Goal: Information Seeking & Learning: Find specific fact

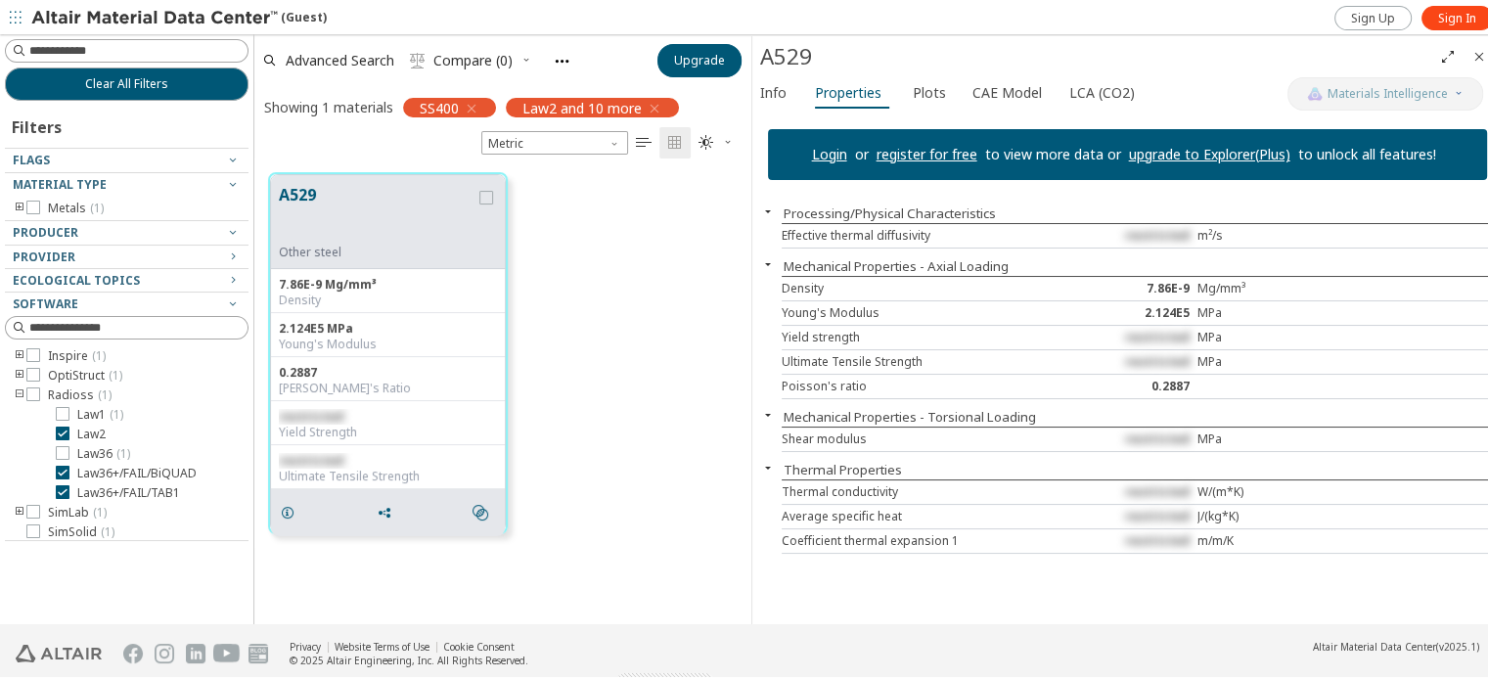
scroll to position [452, 481]
click at [470, 107] on icon "button" at bounding box center [472, 106] width 16 height 16
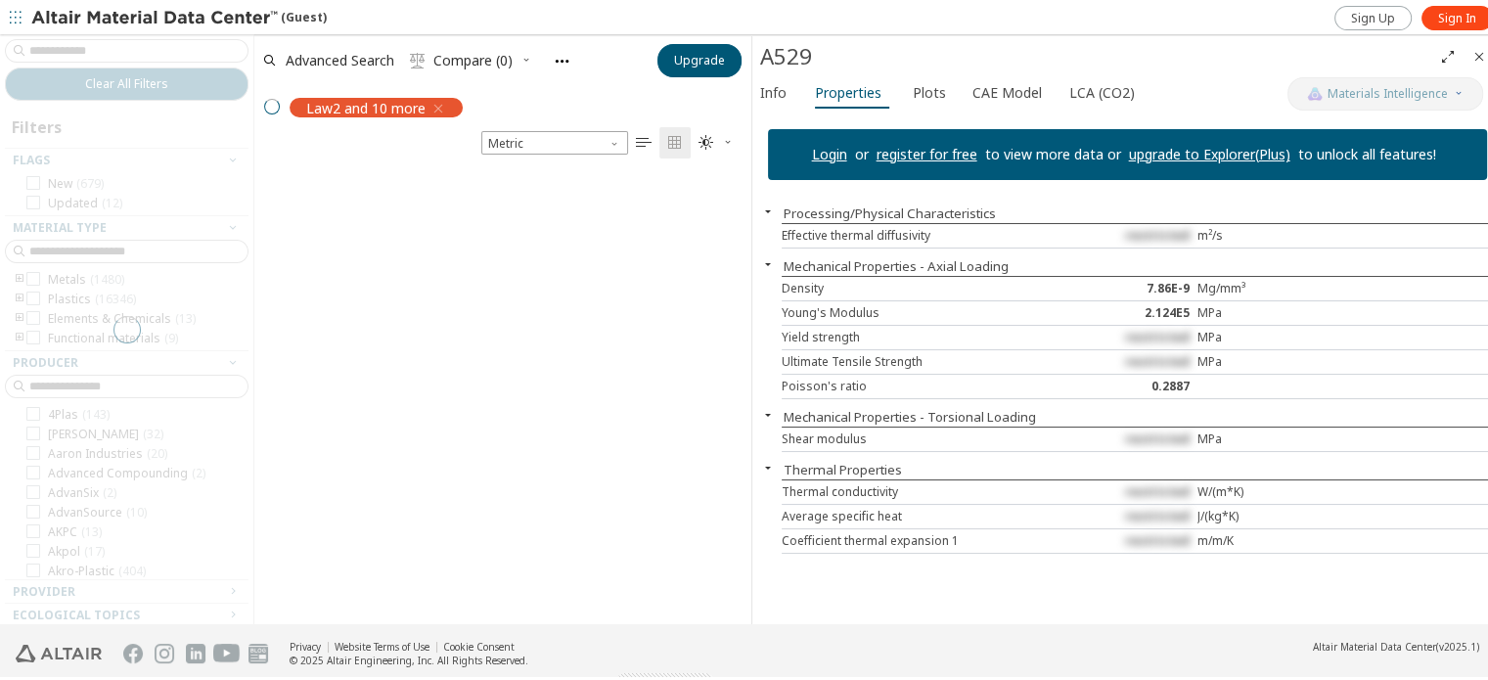
scroll to position [452, 481]
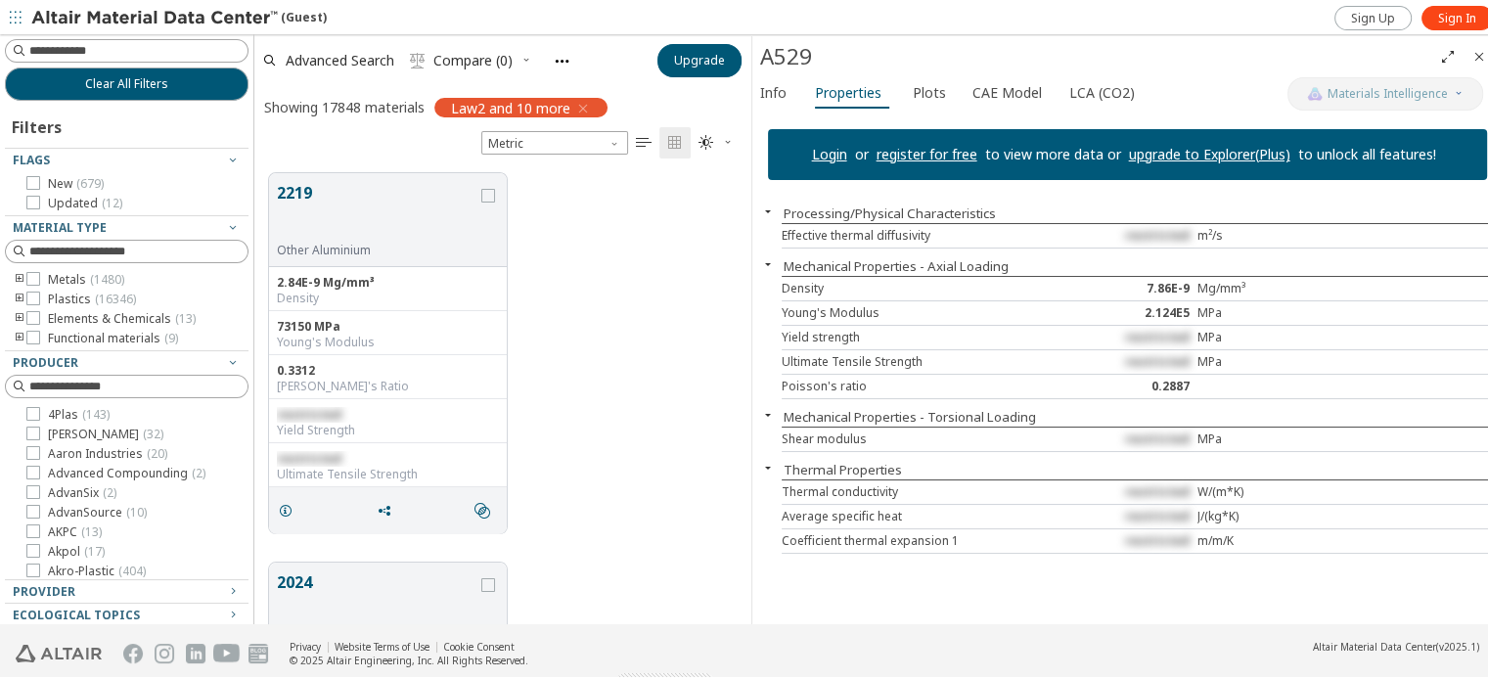
click at [22, 278] on icon "toogle group" at bounding box center [20, 277] width 14 height 16
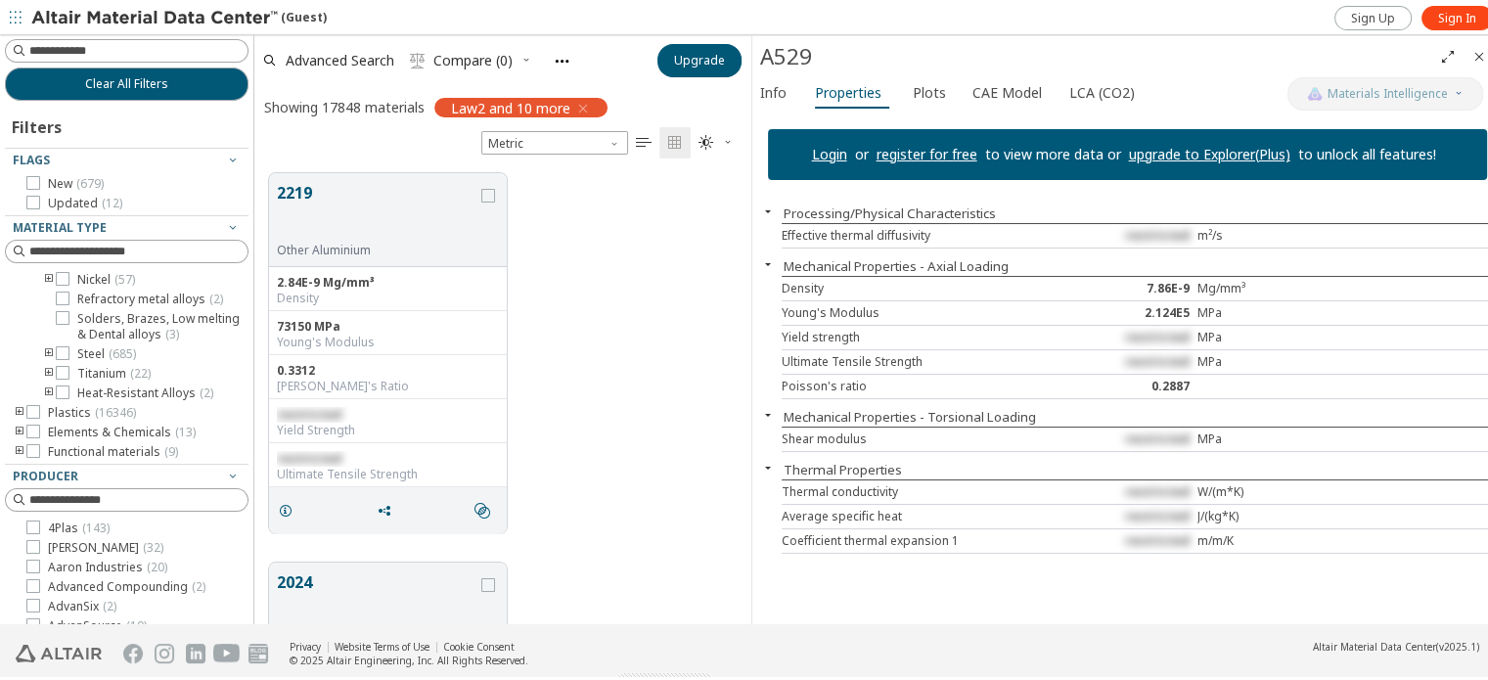
scroll to position [196, 0]
click at [61, 355] on icon at bounding box center [63, 350] width 14 height 14
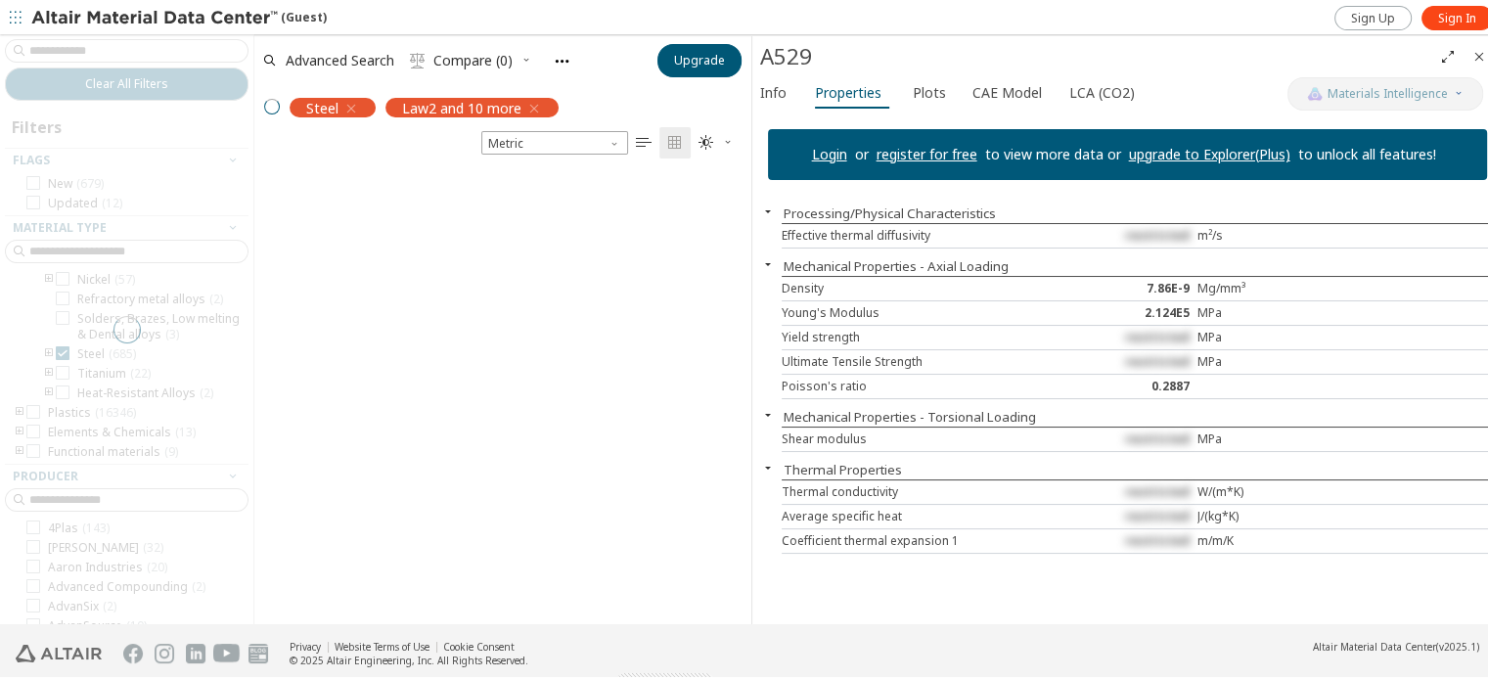
click at [1479, 54] on icon "Close" at bounding box center [1479, 54] width 16 height 16
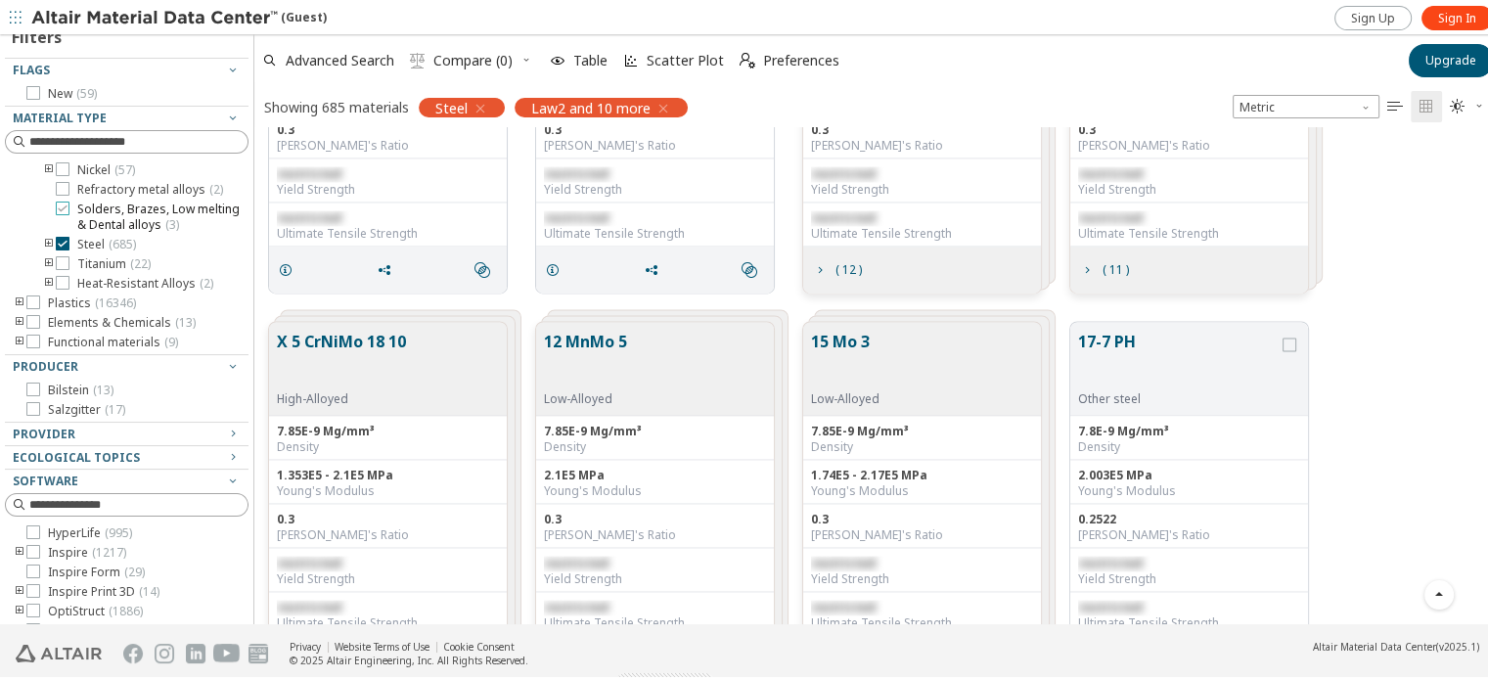
scroll to position [200, 0]
click at [44, 242] on icon "toogle group" at bounding box center [49, 242] width 14 height 16
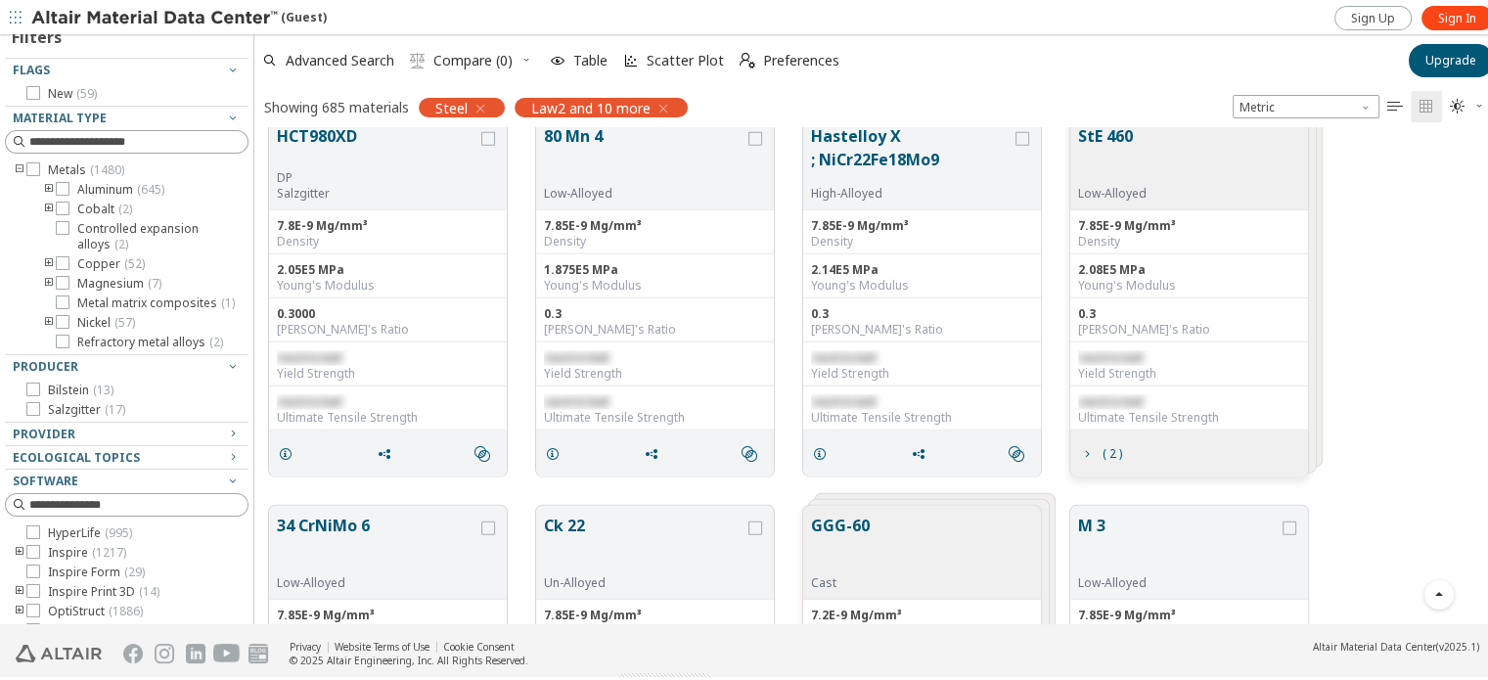
scroll to position [188, 0]
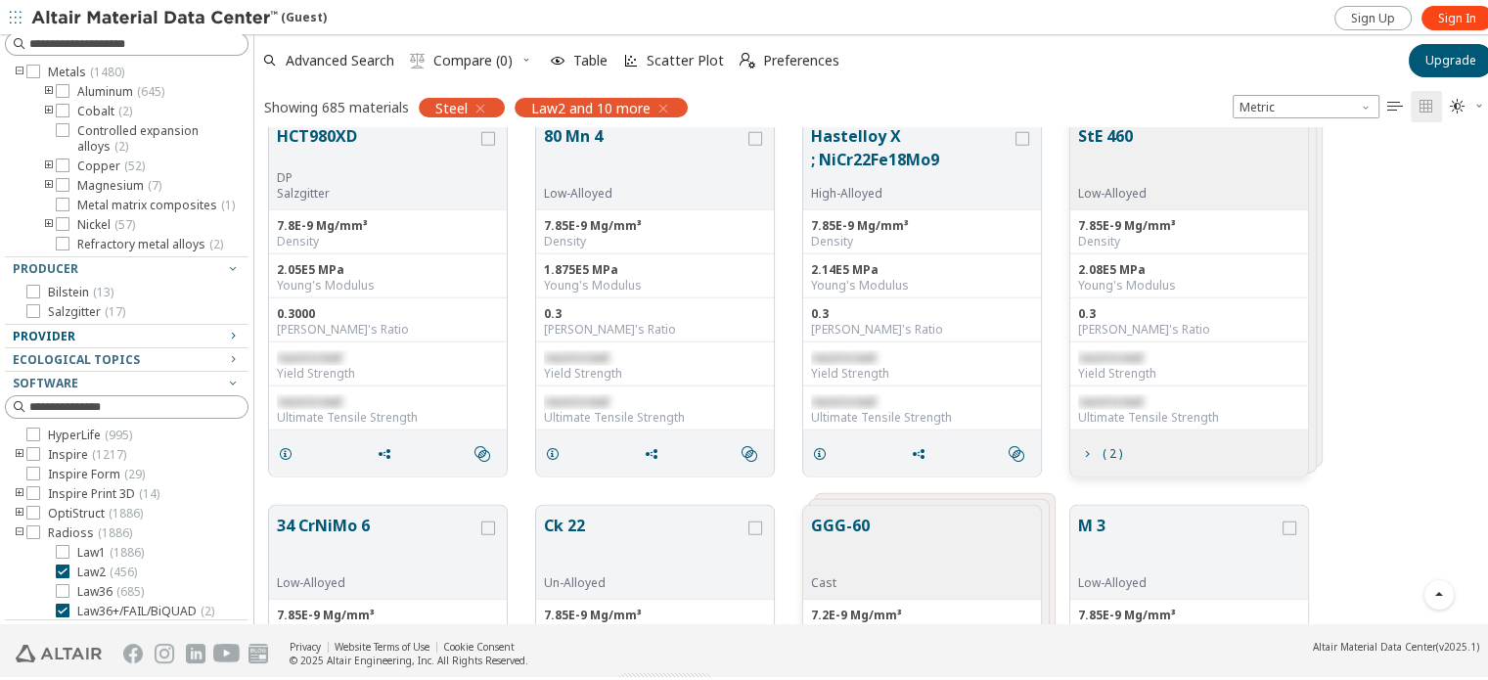
click at [68, 332] on span "Provider" at bounding box center [44, 333] width 63 height 17
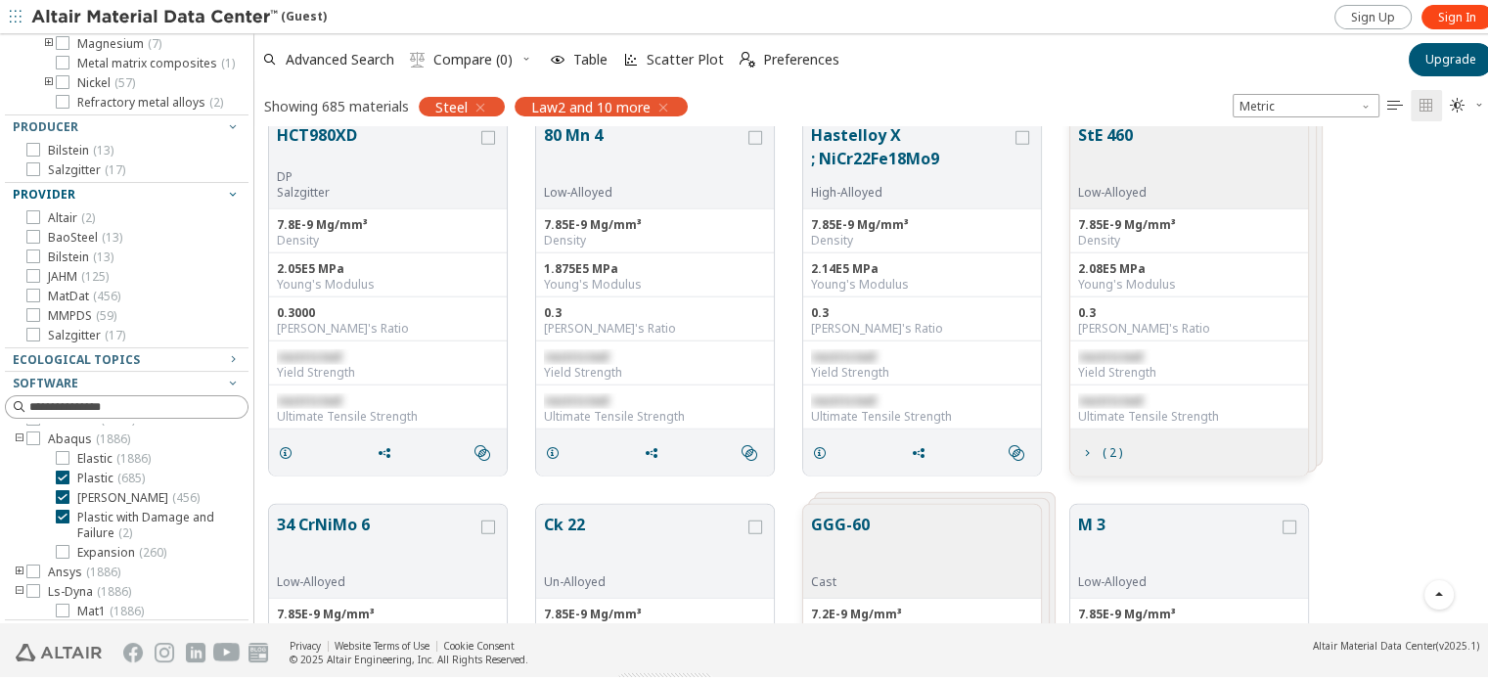
scroll to position [0, 0]
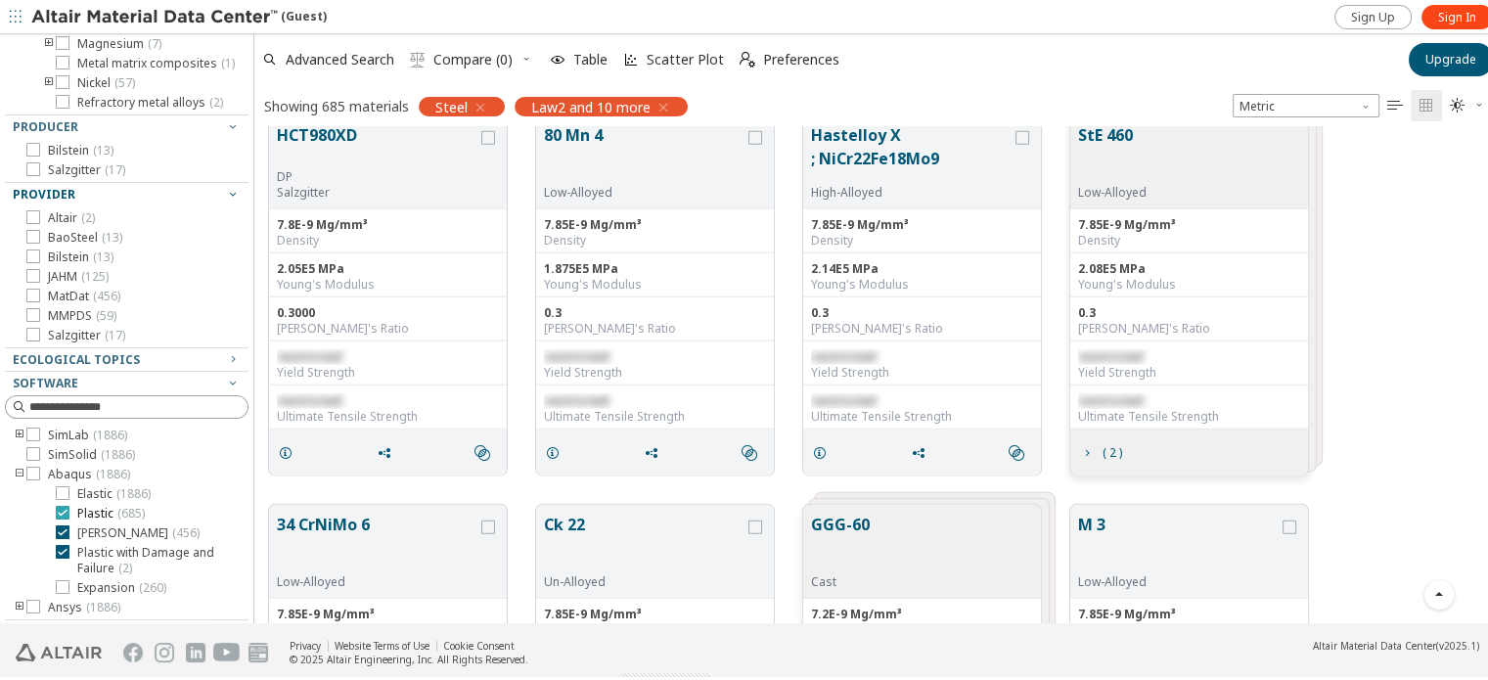
click at [65, 512] on icon at bounding box center [63, 510] width 14 height 14
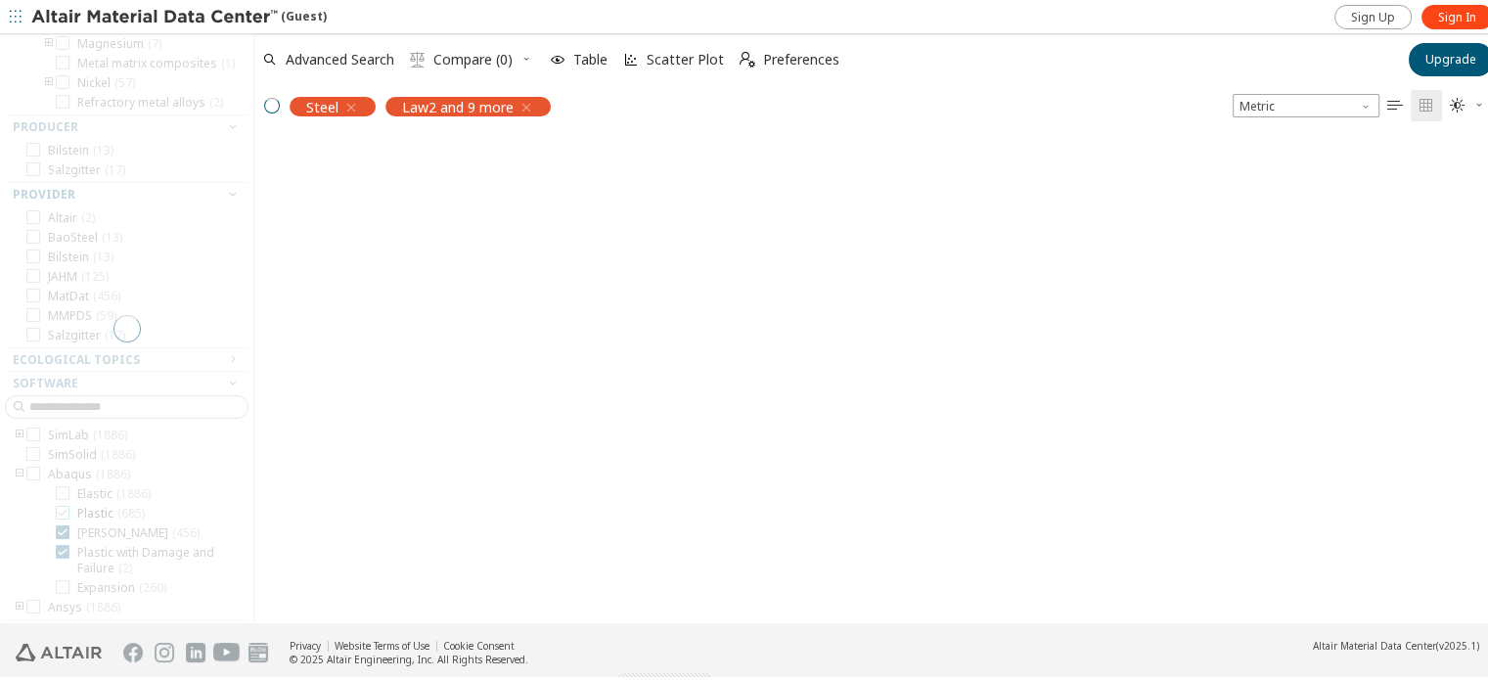
click at [63, 524] on div at bounding box center [126, 325] width 253 height 590
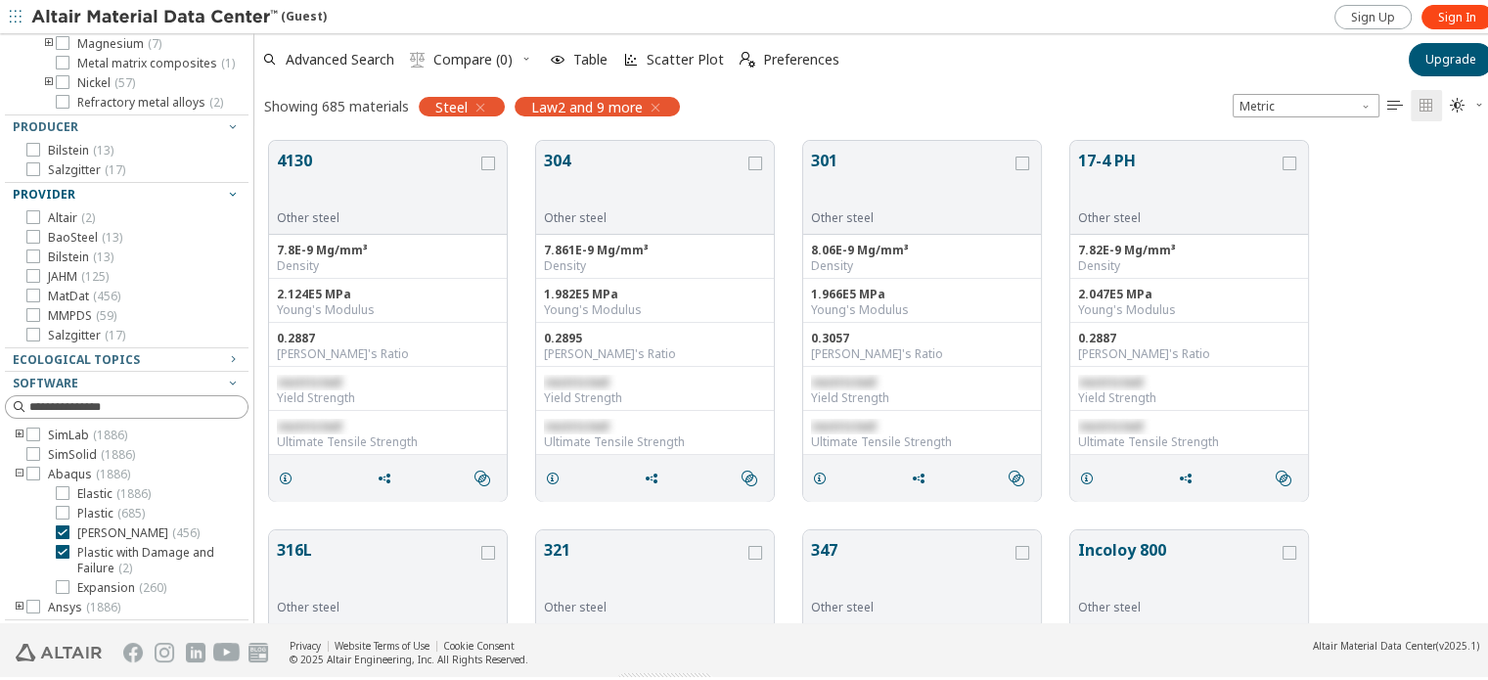
click at [64, 528] on icon at bounding box center [63, 529] width 14 height 14
click at [64, 549] on icon at bounding box center [63, 549] width 14 height 14
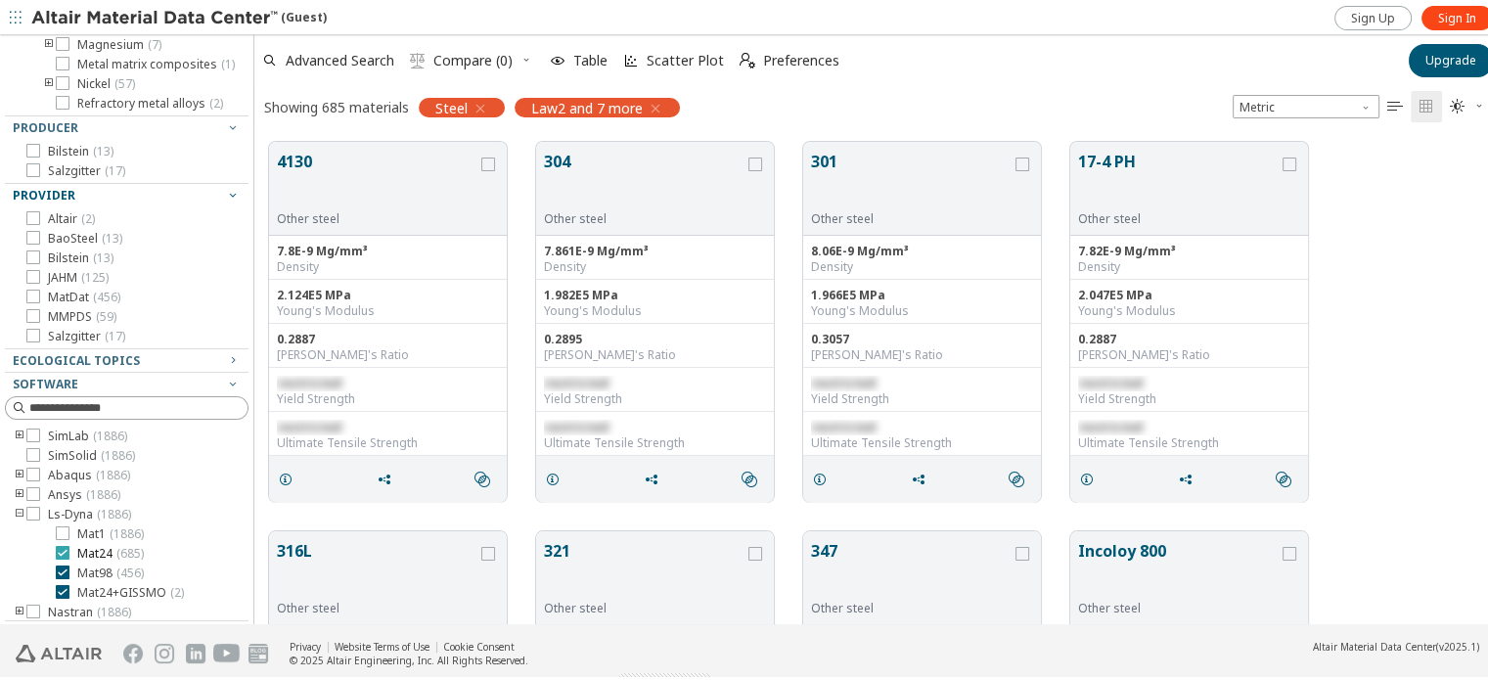
click at [63, 553] on icon at bounding box center [63, 550] width 14 height 14
click at [63, 564] on icon at bounding box center [63, 569] width 14 height 14
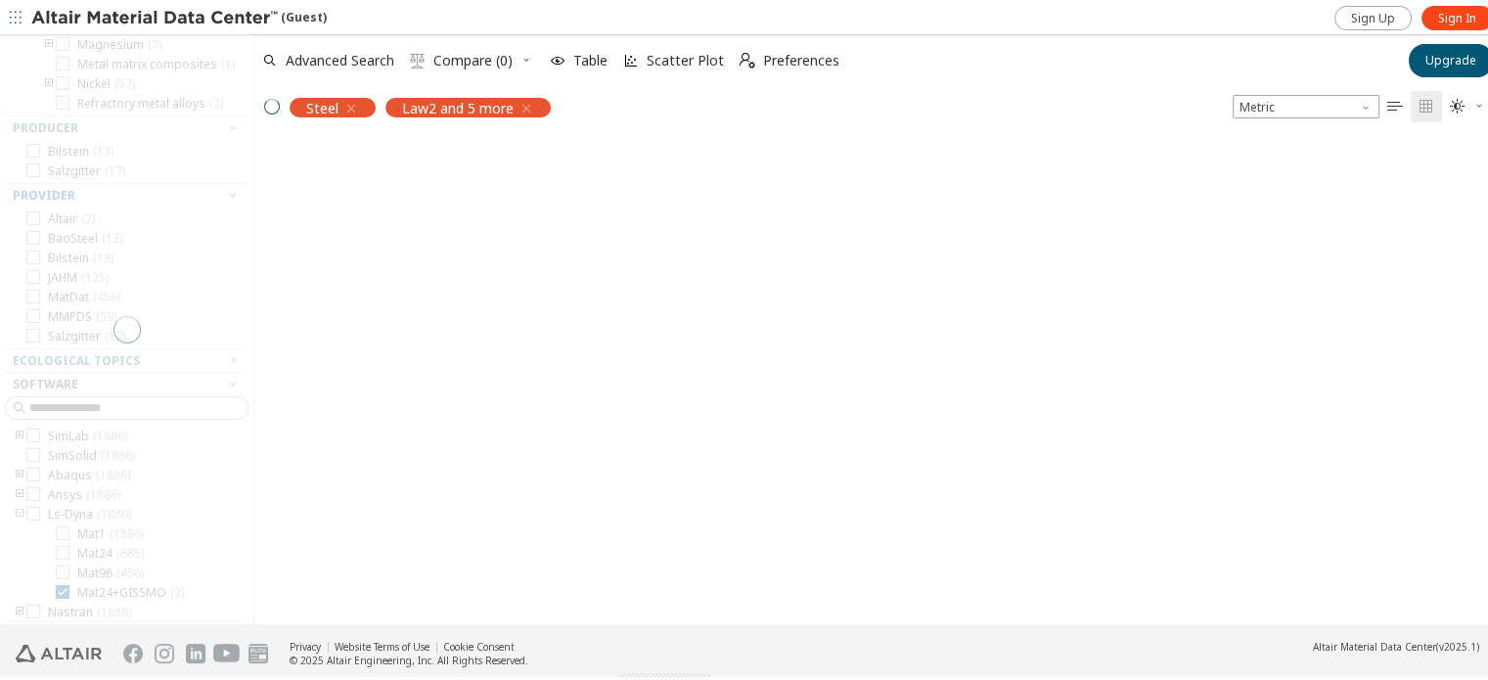
drag, startPoint x: 63, startPoint y: 564, endPoint x: 36, endPoint y: 568, distance: 26.7
click at [36, 568] on div at bounding box center [126, 326] width 253 height 590
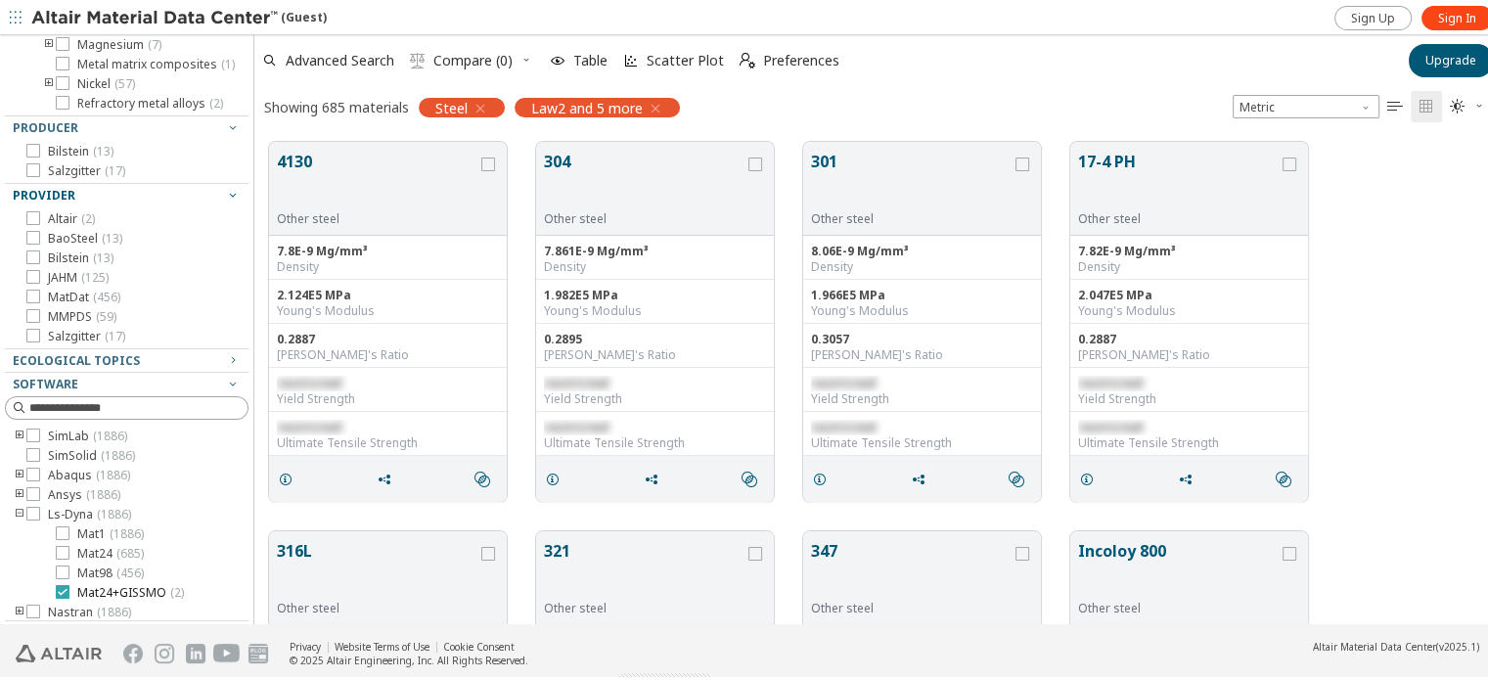
click at [63, 587] on icon at bounding box center [63, 589] width 14 height 14
click at [63, 582] on icon at bounding box center [63, 585] width 14 height 14
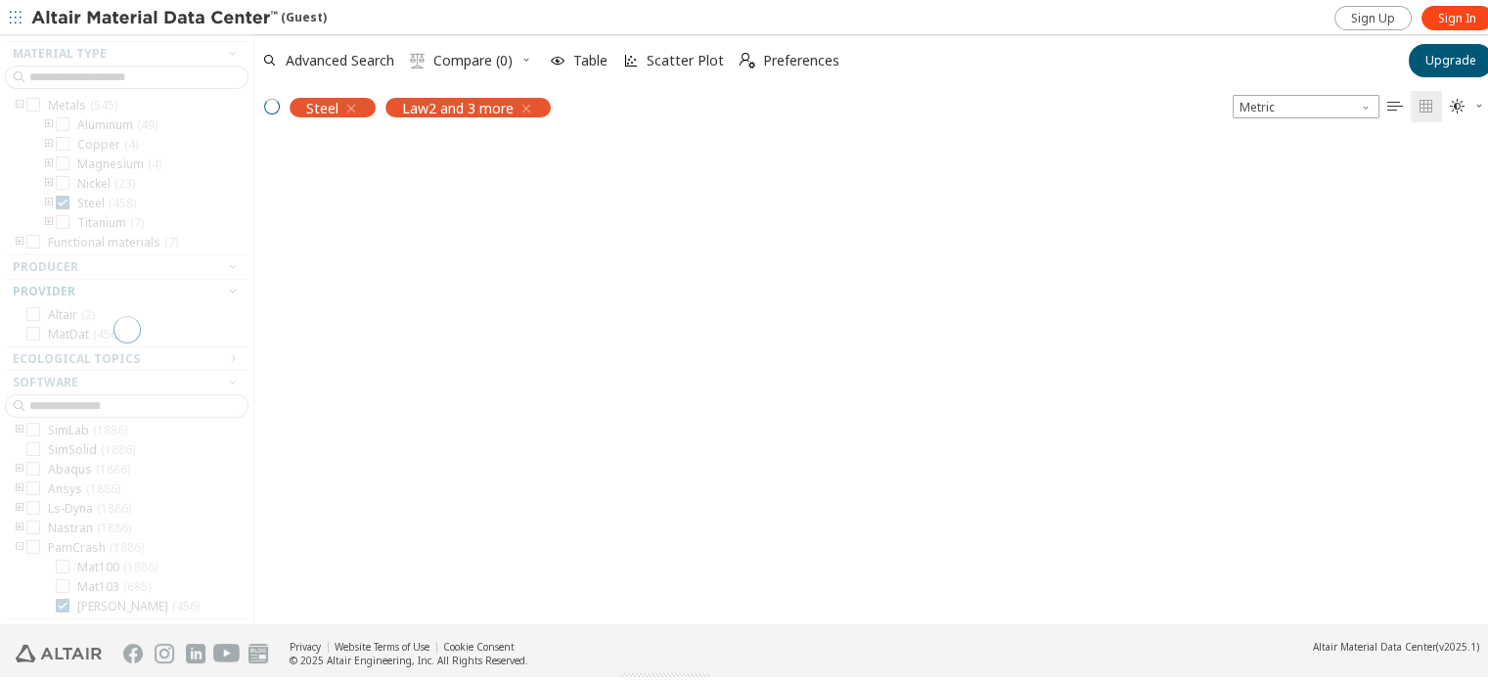
scroll to position [129, 0]
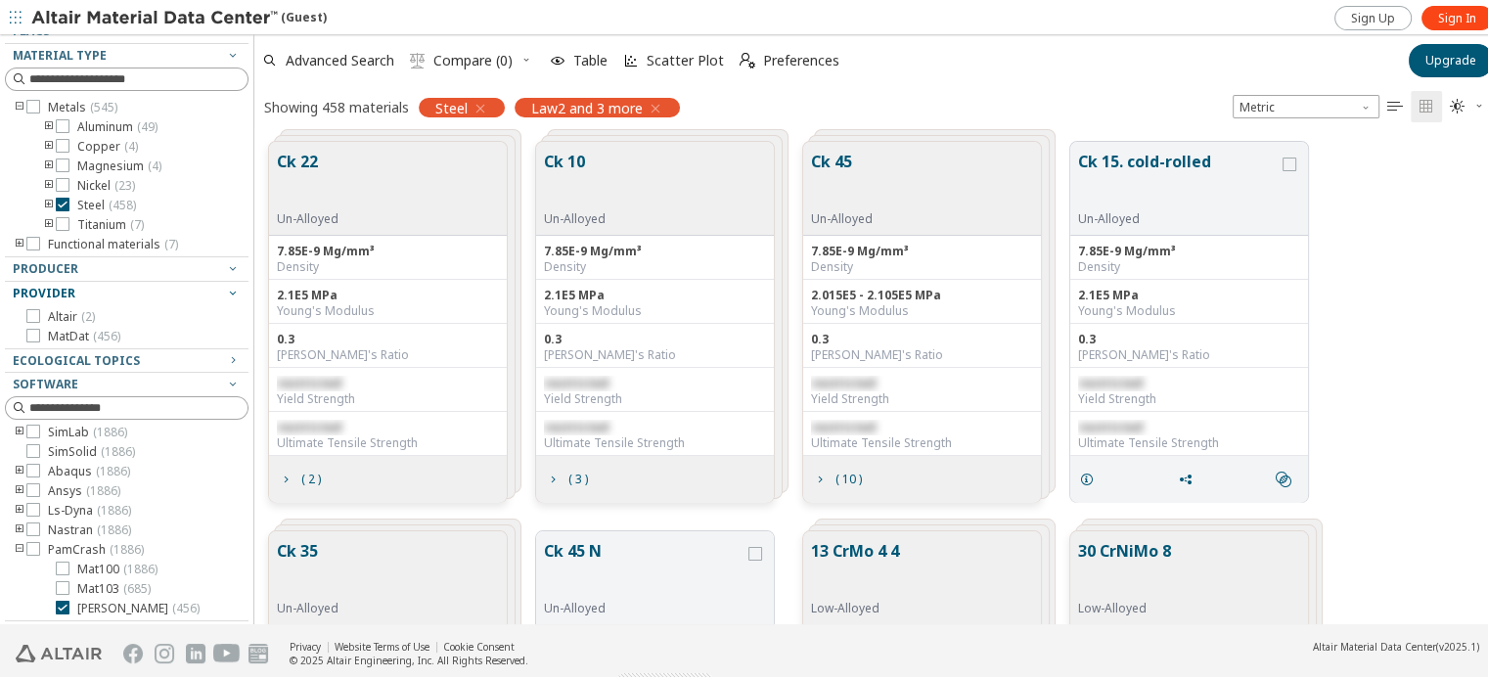
click at [65, 607] on div at bounding box center [122, 612] width 234 height 10
click at [66, 600] on icon at bounding box center [63, 605] width 14 height 14
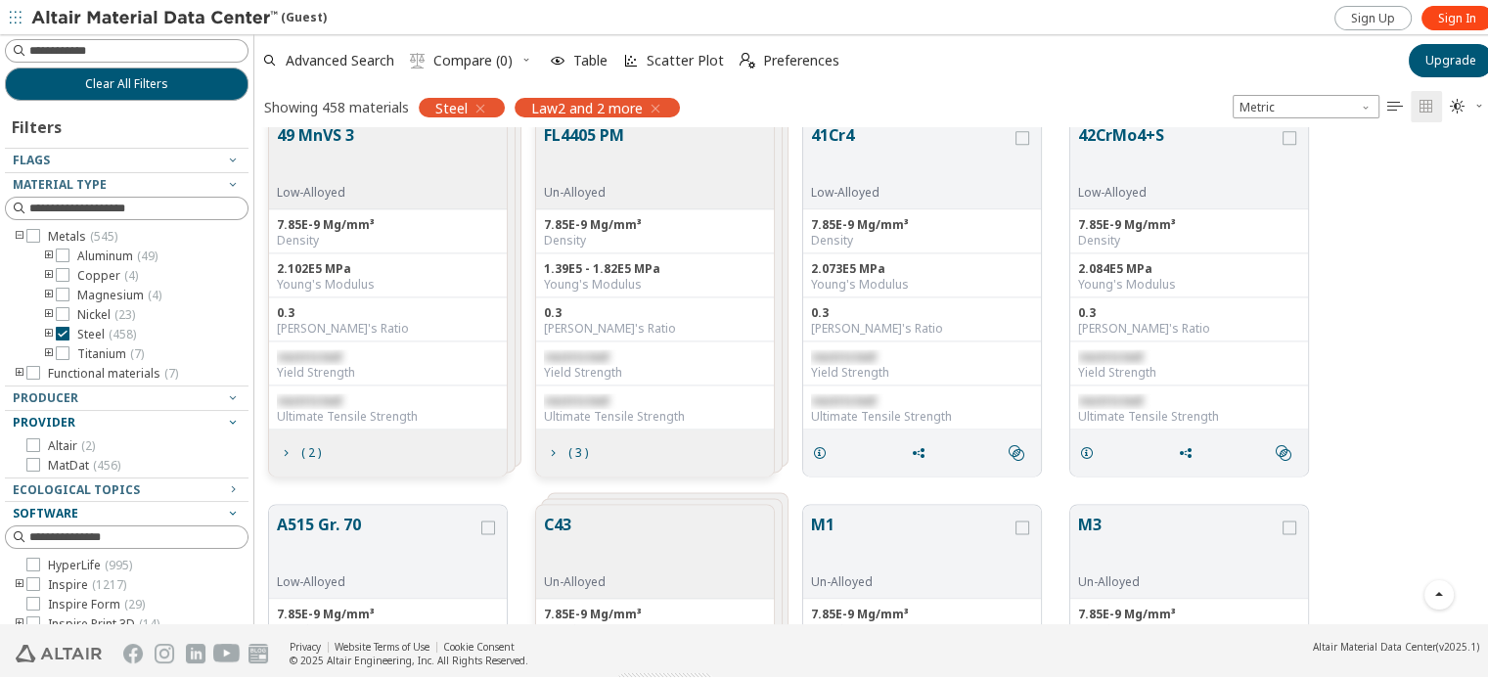
click at [203, 506] on div "Software" at bounding box center [119, 511] width 212 height 16
click at [204, 487] on div "Ecological Topics" at bounding box center [119, 487] width 212 height 16
click at [201, 423] on div "Provider" at bounding box center [119, 420] width 212 height 16
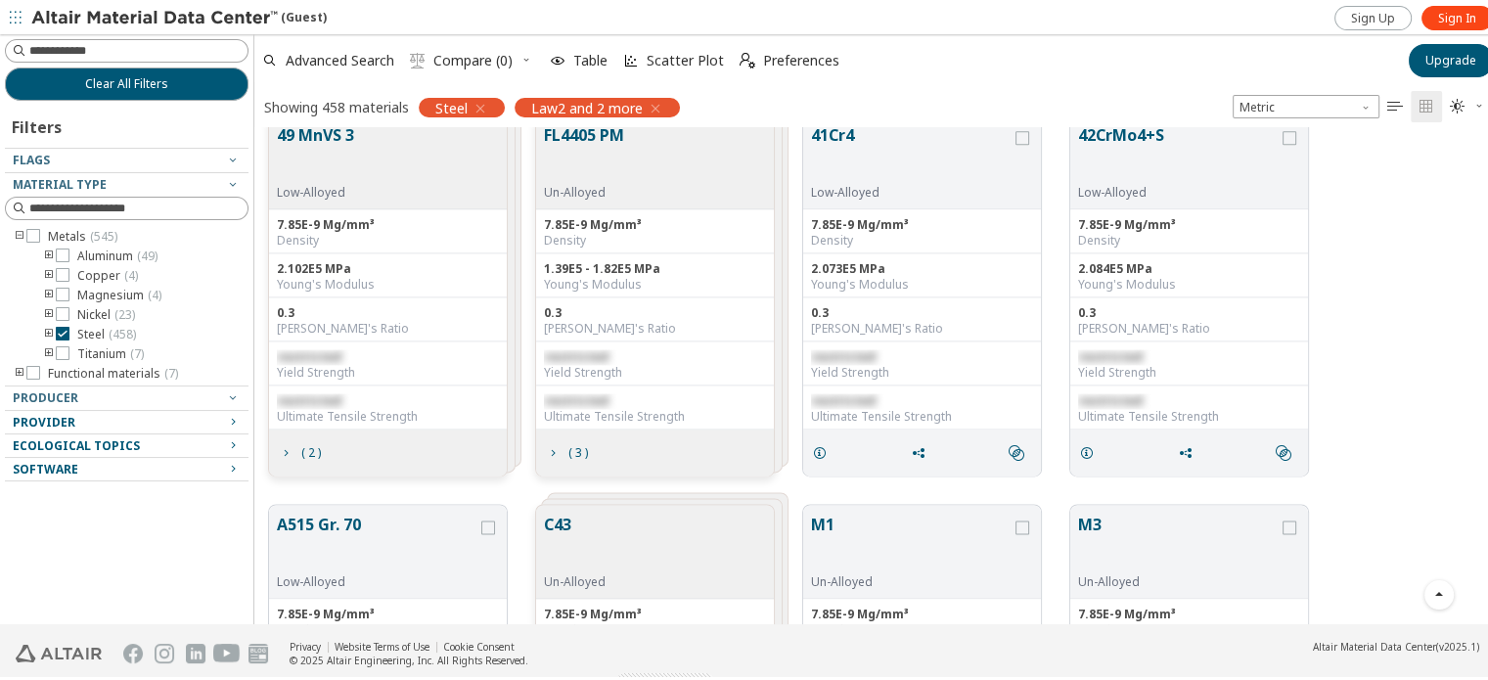
click at [192, 397] on div at bounding box center [122, 402] width 234 height 10
click at [239, 387] on icon "button" at bounding box center [233, 394] width 16 height 16
click at [235, 390] on icon "button" at bounding box center [233, 394] width 16 height 16
click at [47, 330] on icon "toogle group" at bounding box center [49, 332] width 14 height 16
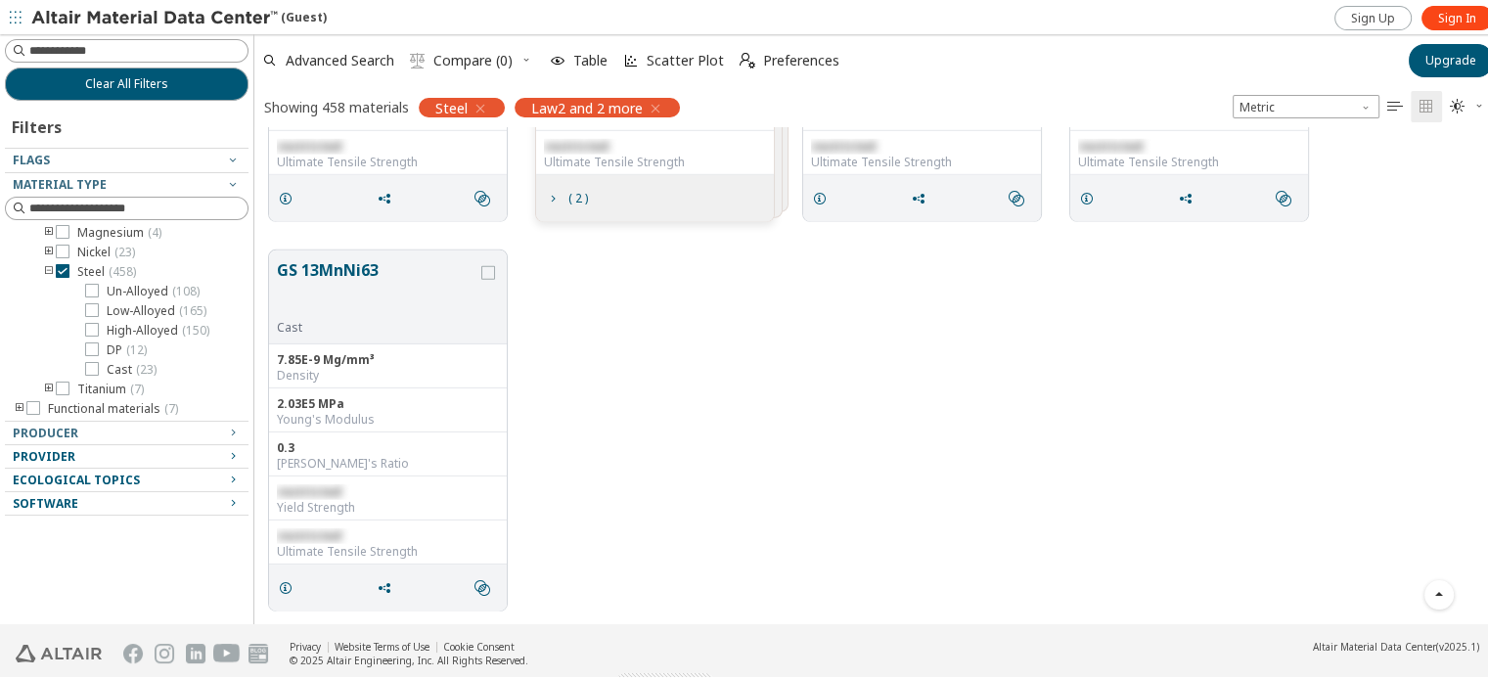
drag, startPoint x: 962, startPoint y: 517, endPoint x: 953, endPoint y: 503, distance: 17.1
click at [958, 515] on div "GS 13MnNi63 Cast 7.85E-9 Mg/mm³ Density 2.03E5 MPa Young's Modulus 0.3 Poisson'…" at bounding box center [878, 427] width 1248 height 389
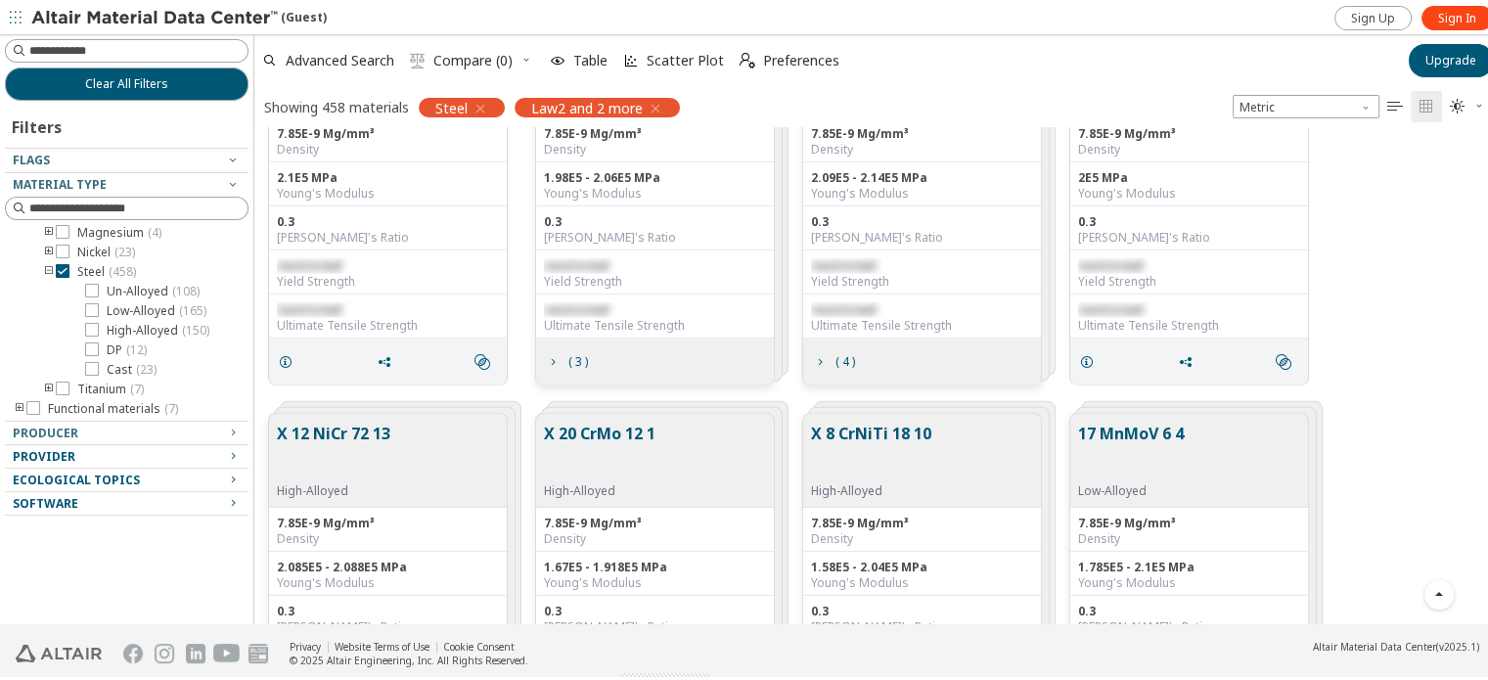
scroll to position [5419, 0]
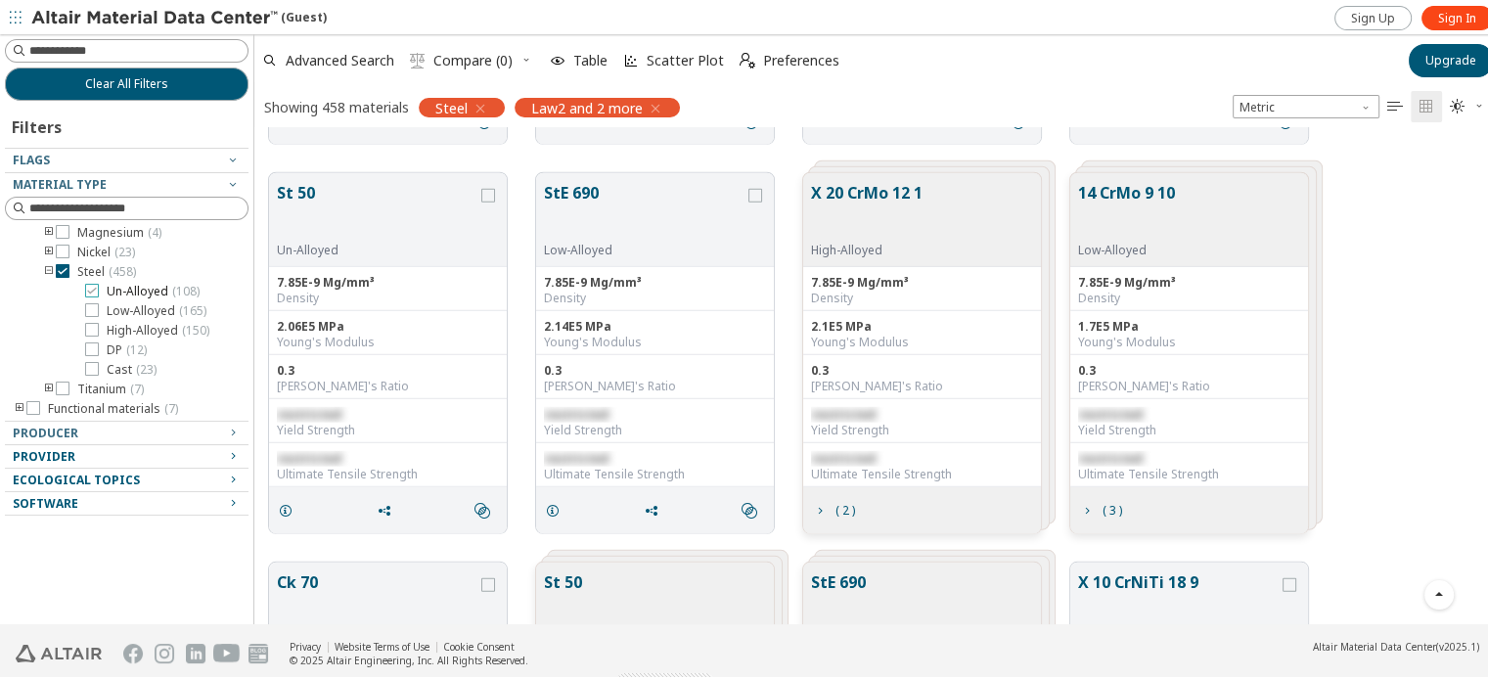
click at [99, 288] on label "Un-Alloyed ( 108 )" at bounding box center [142, 289] width 114 height 16
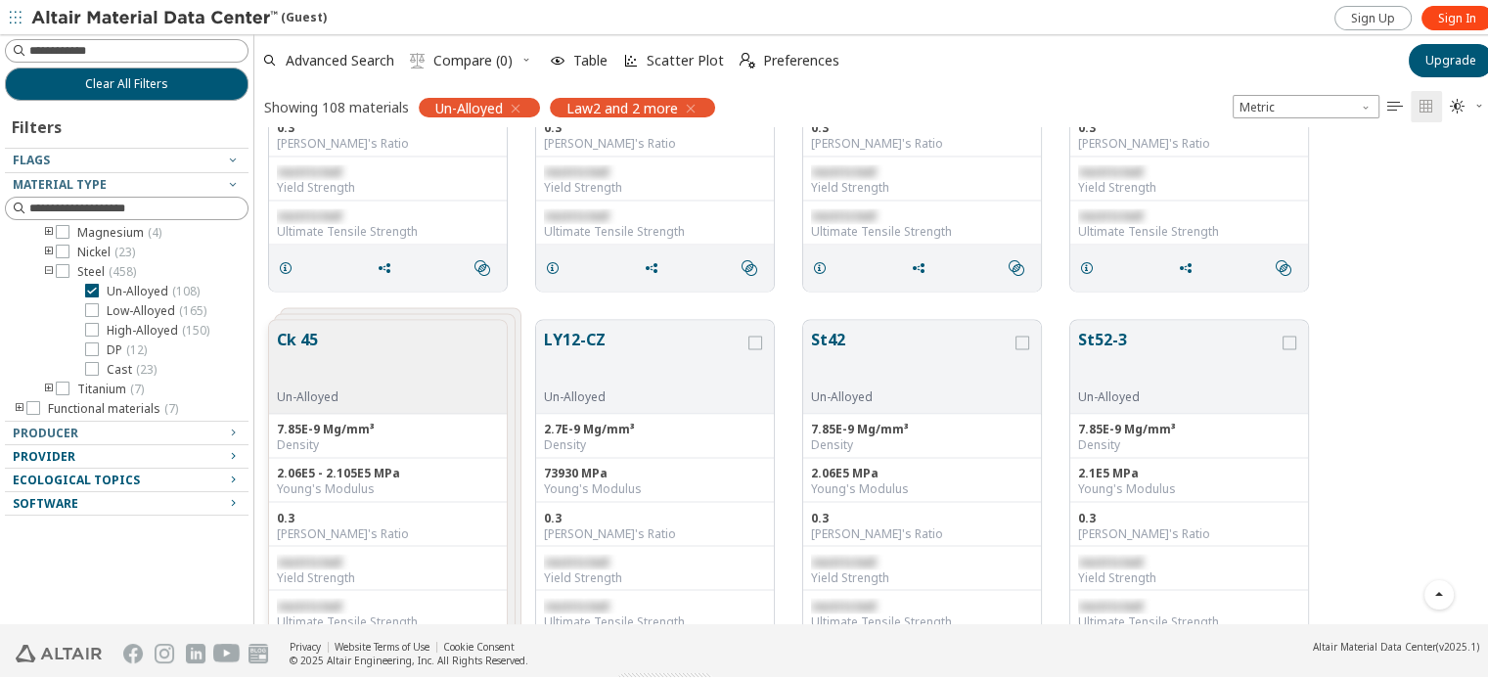
scroll to position [3784, 0]
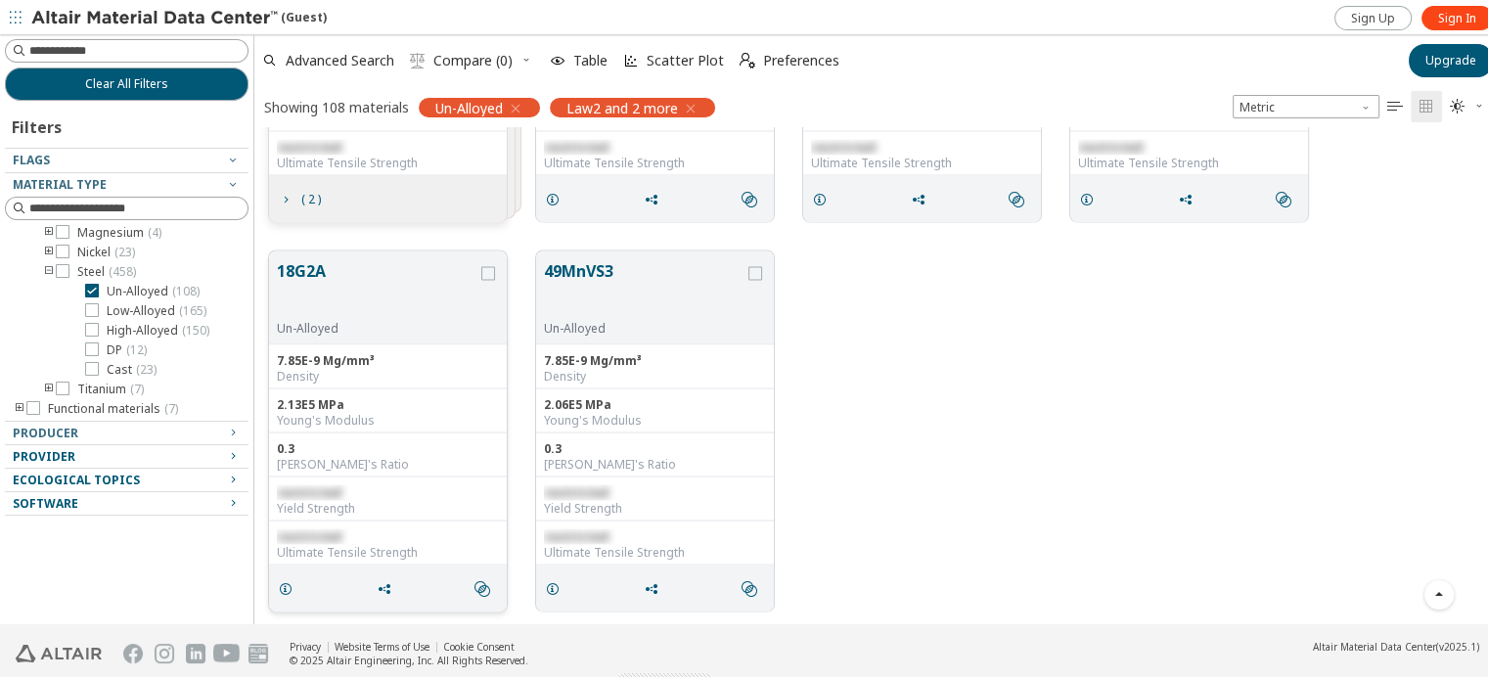
drag, startPoint x: 331, startPoint y: 261, endPoint x: 272, endPoint y: 262, distance: 58.7
click at [272, 262] on div "18G2A Un-Alloyed" at bounding box center [388, 294] width 238 height 94
click at [494, 265] on div "grid" at bounding box center [488, 270] width 14 height 14
click at [898, 372] on div "18G2A Un-Alloyed 7.85E-9 Mg/mm³ Density 2.13E5 MPa Young's Modulus 0.3 Poisson'…" at bounding box center [878, 427] width 1248 height 389
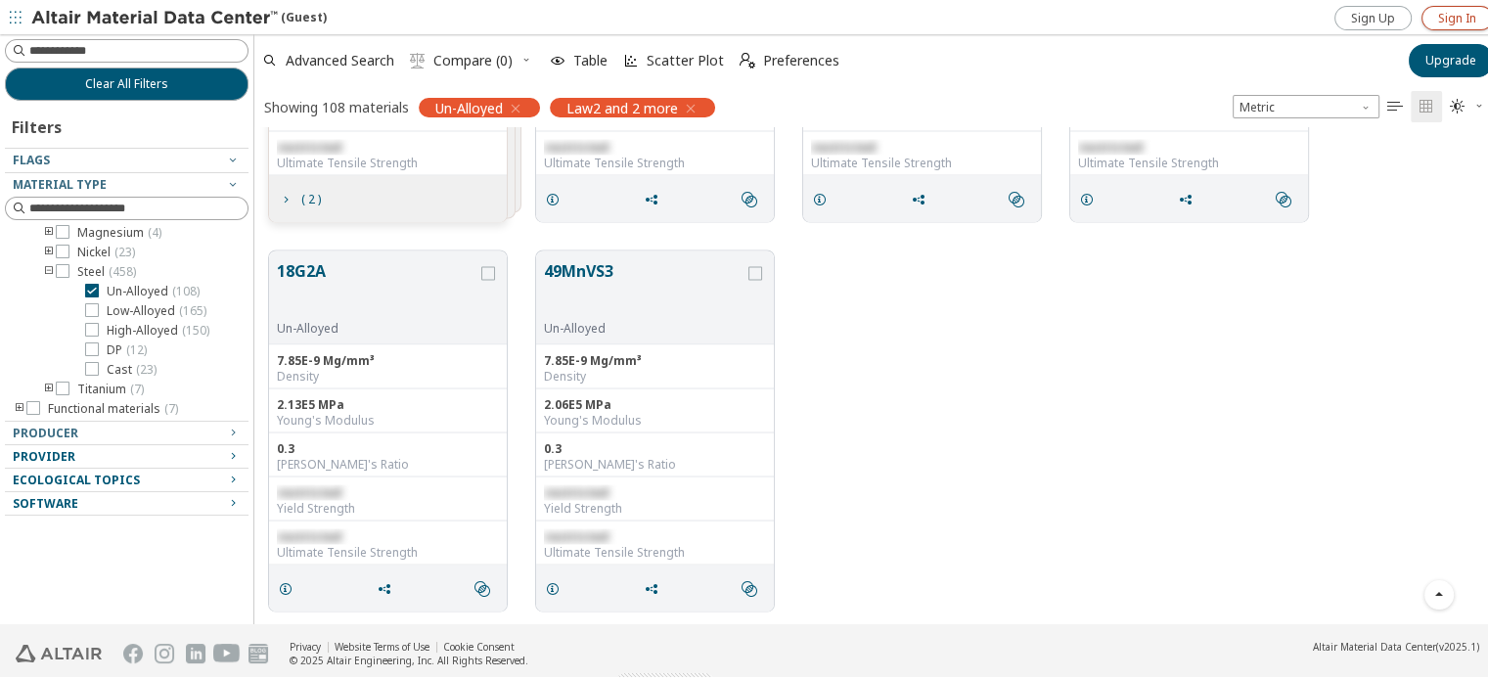
click at [1452, 17] on span "Sign In" at bounding box center [1457, 16] width 38 height 16
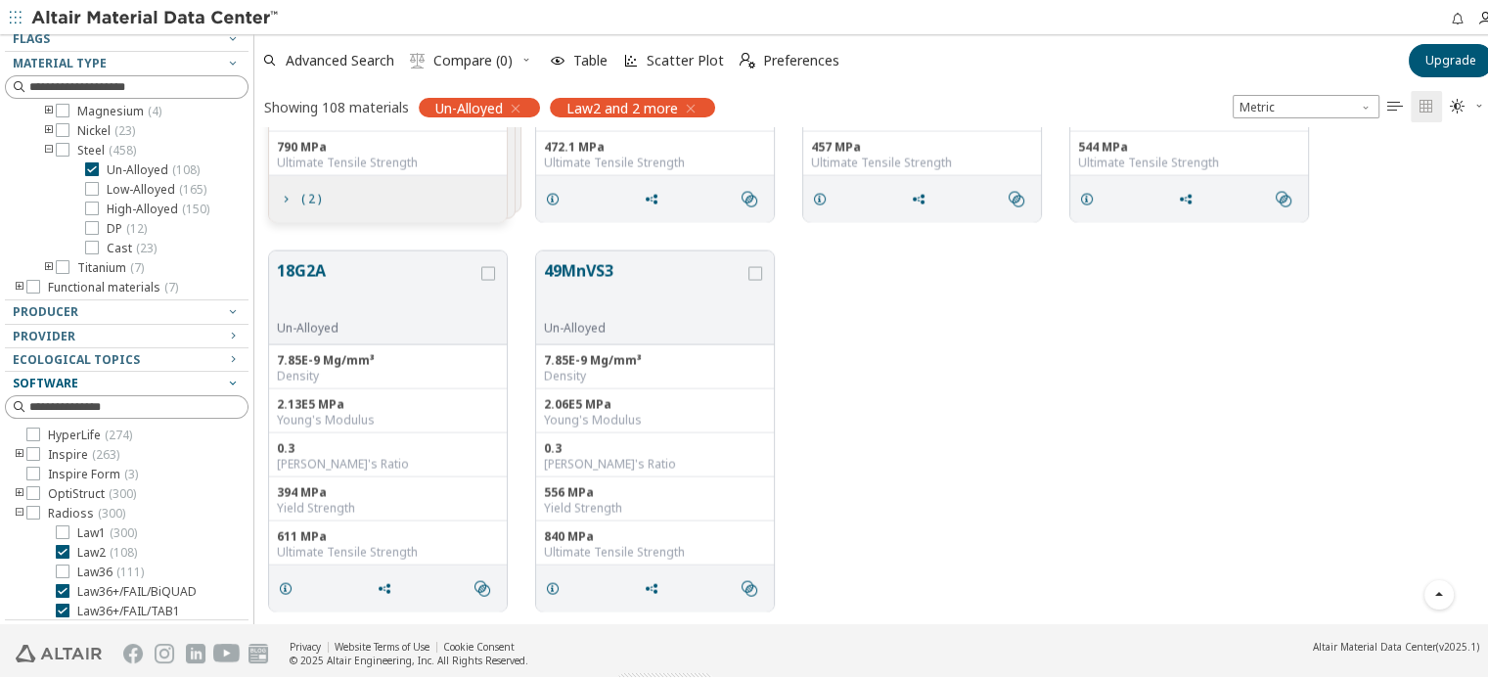
click at [225, 382] on icon "button" at bounding box center [233, 380] width 16 height 16
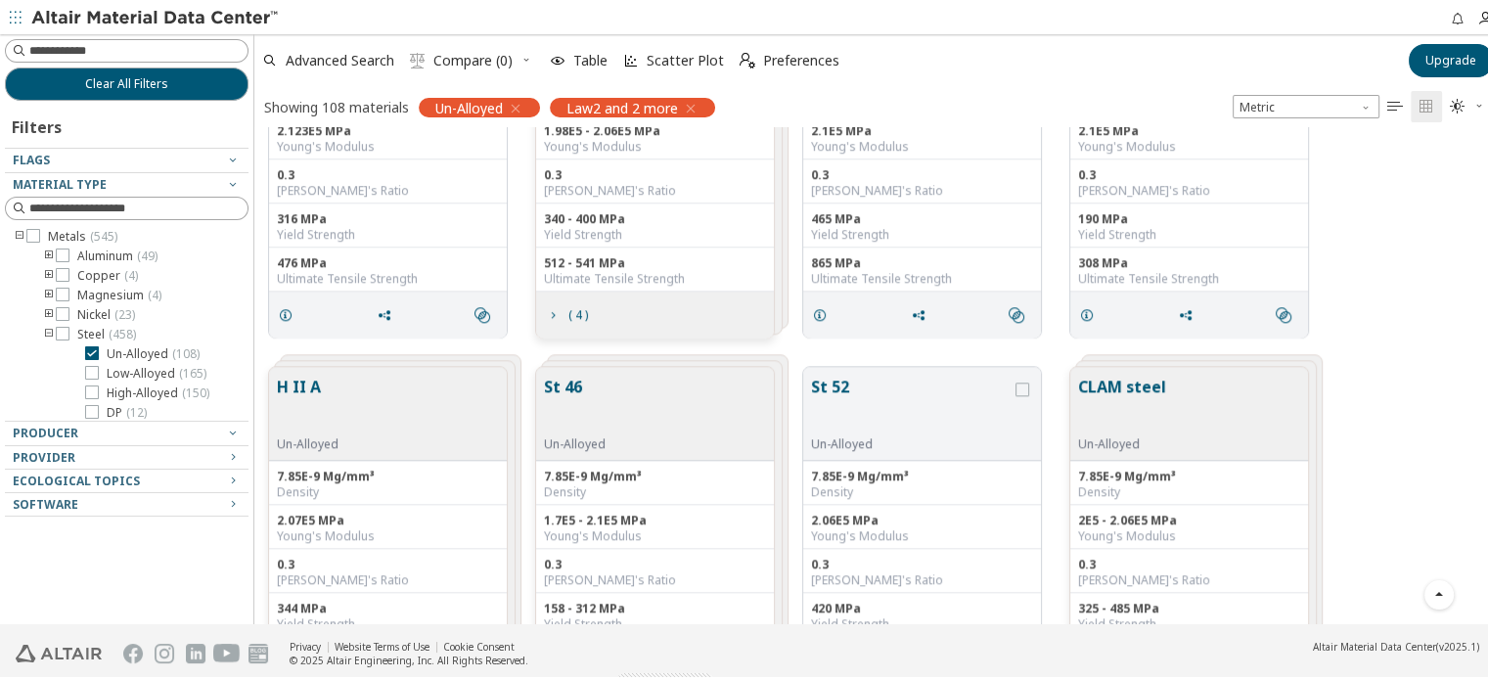
scroll to position [1956, 0]
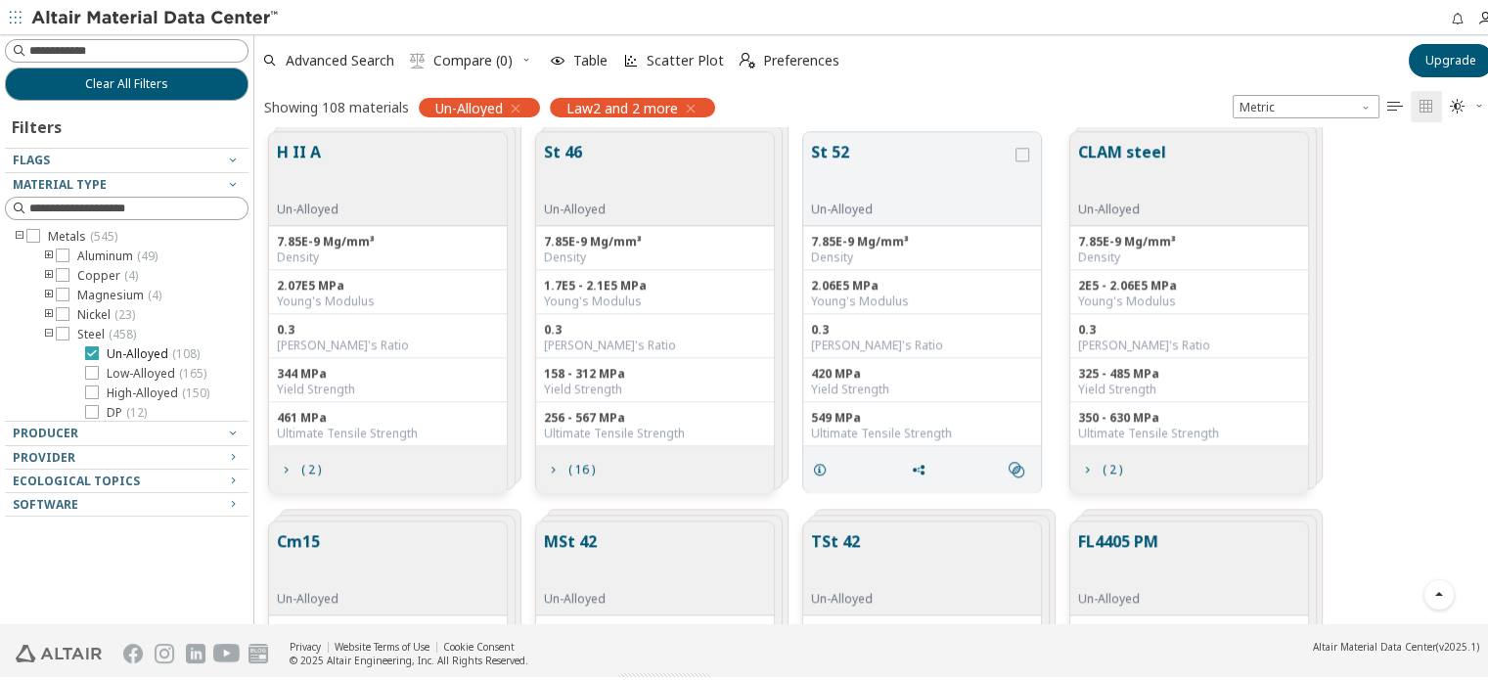
click at [101, 343] on label "Un-Alloyed ( 108 )" at bounding box center [142, 351] width 114 height 16
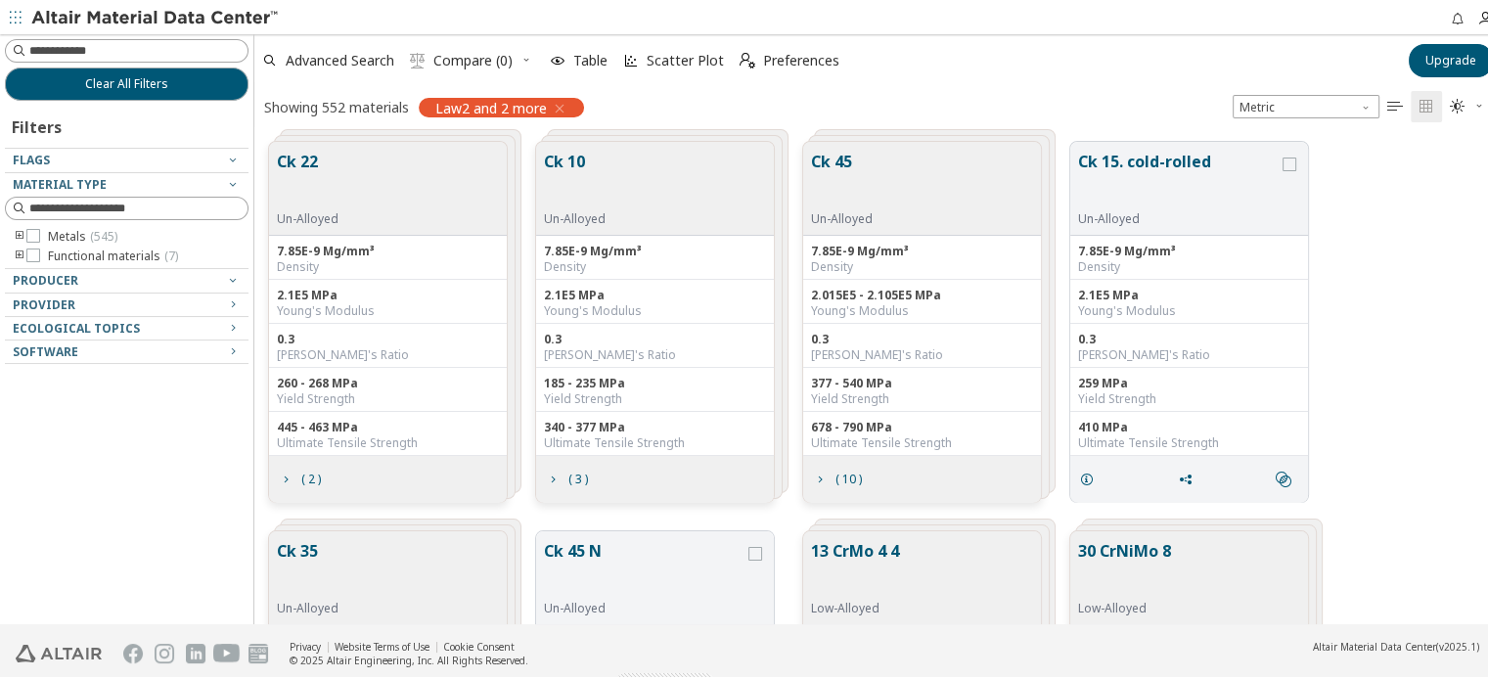
click at [18, 230] on icon "toogle group" at bounding box center [20, 234] width 14 height 16
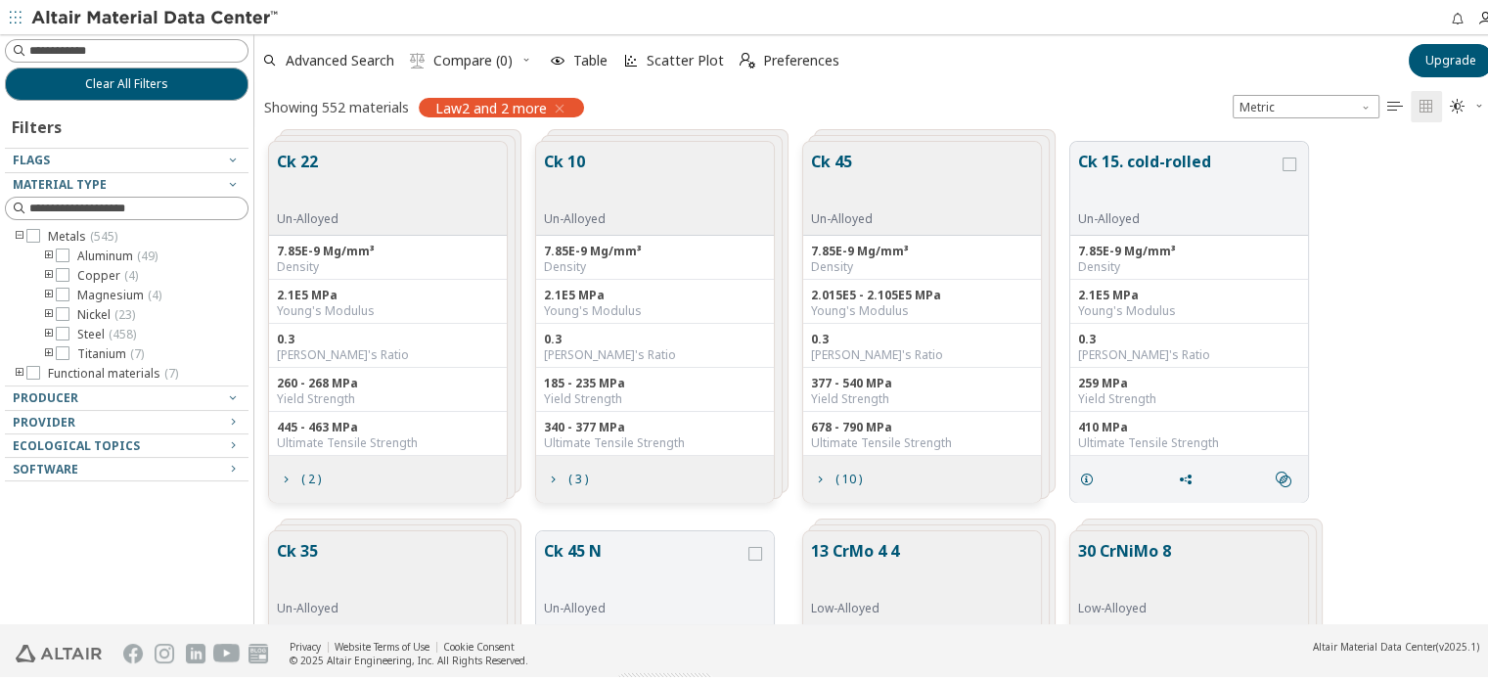
click at [50, 329] on icon "toogle group" at bounding box center [49, 332] width 14 height 16
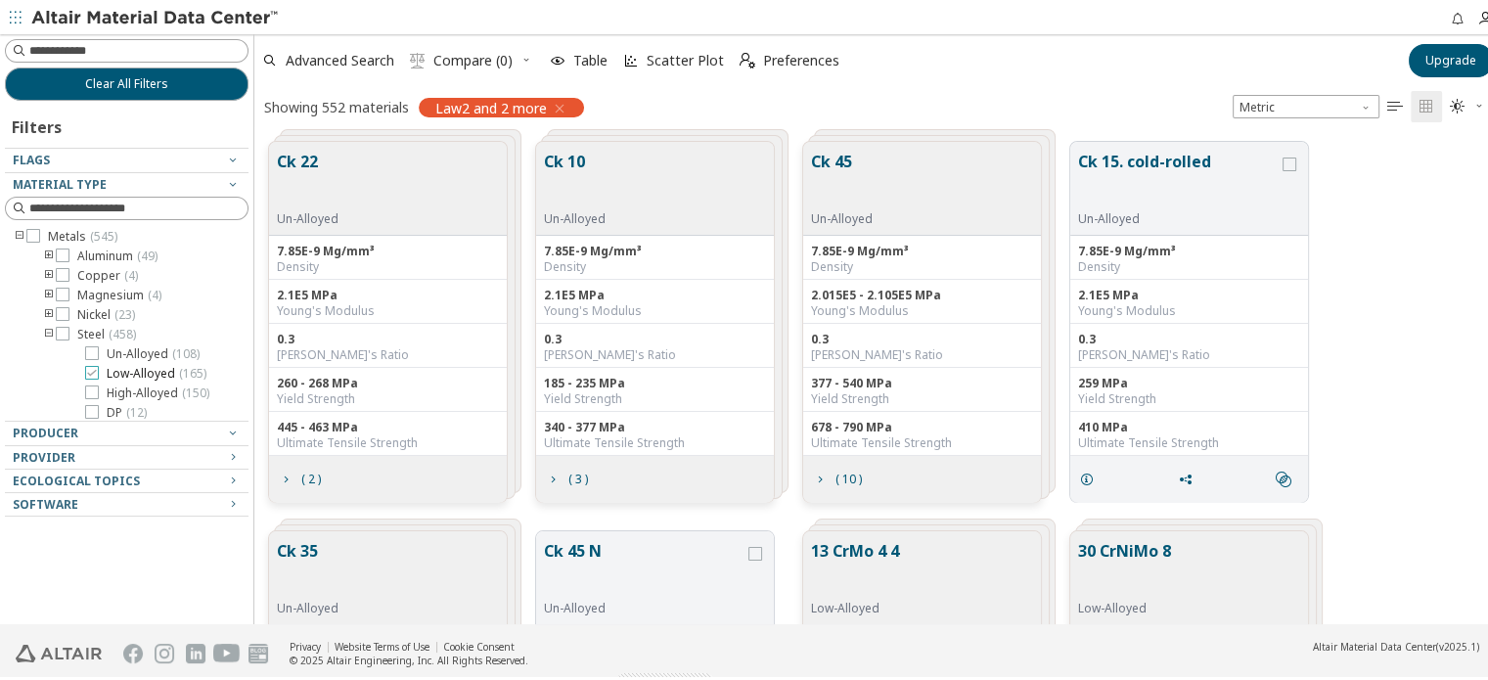
scroll to position [63, 0]
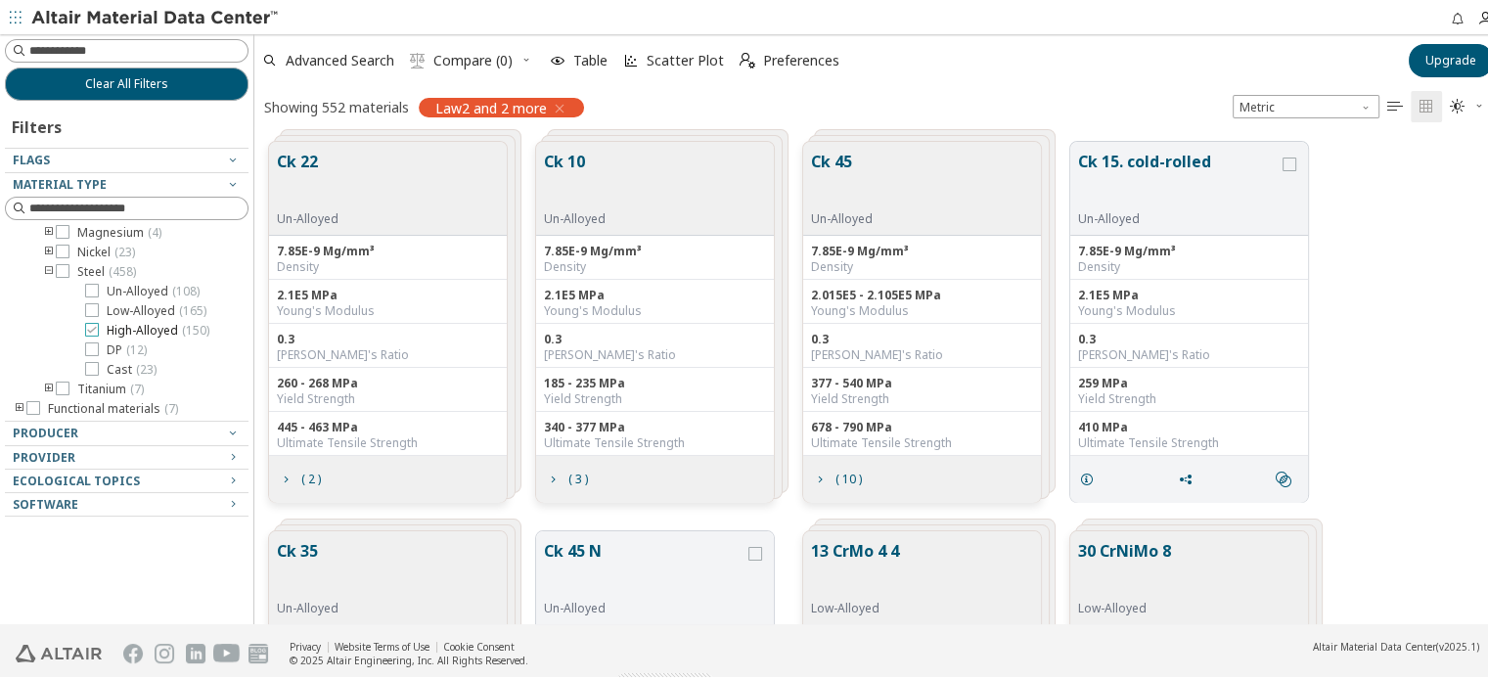
click at [97, 326] on icon at bounding box center [92, 327] width 14 height 14
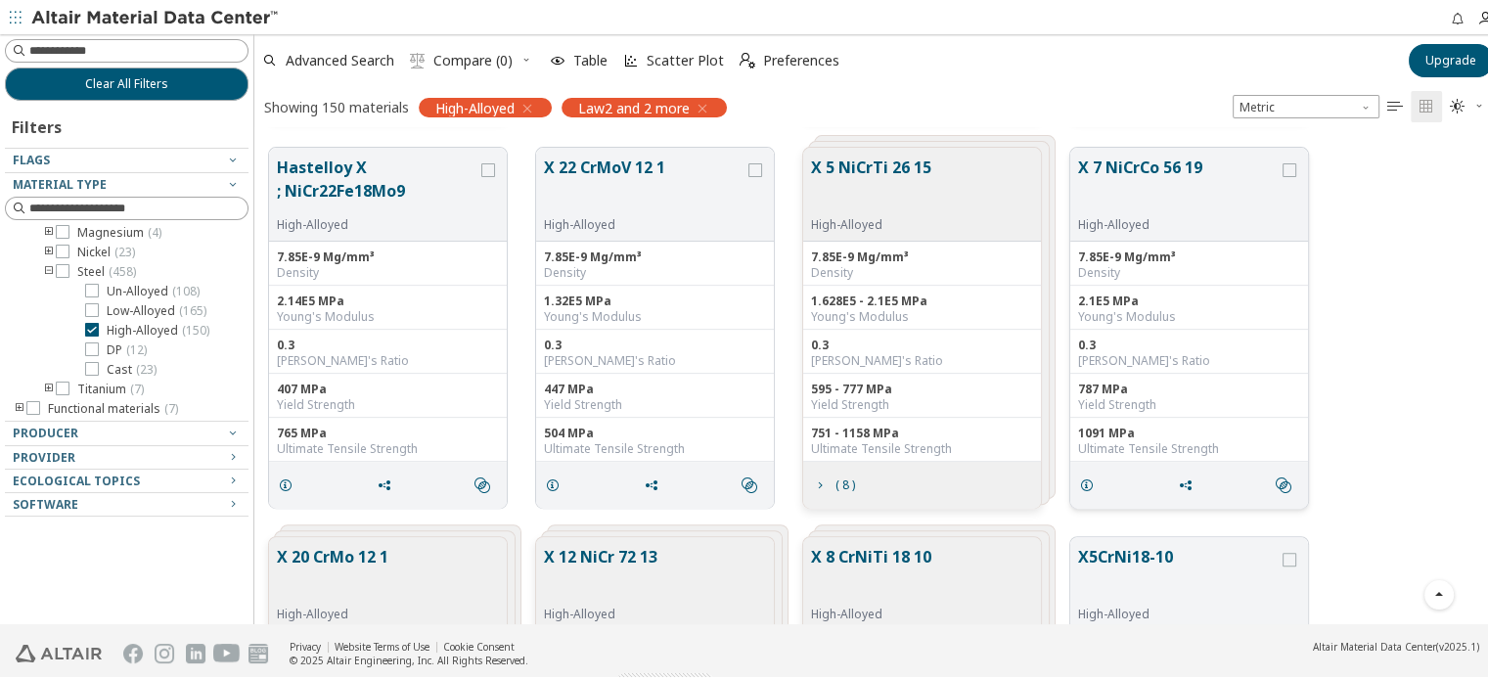
scroll to position [783, 0]
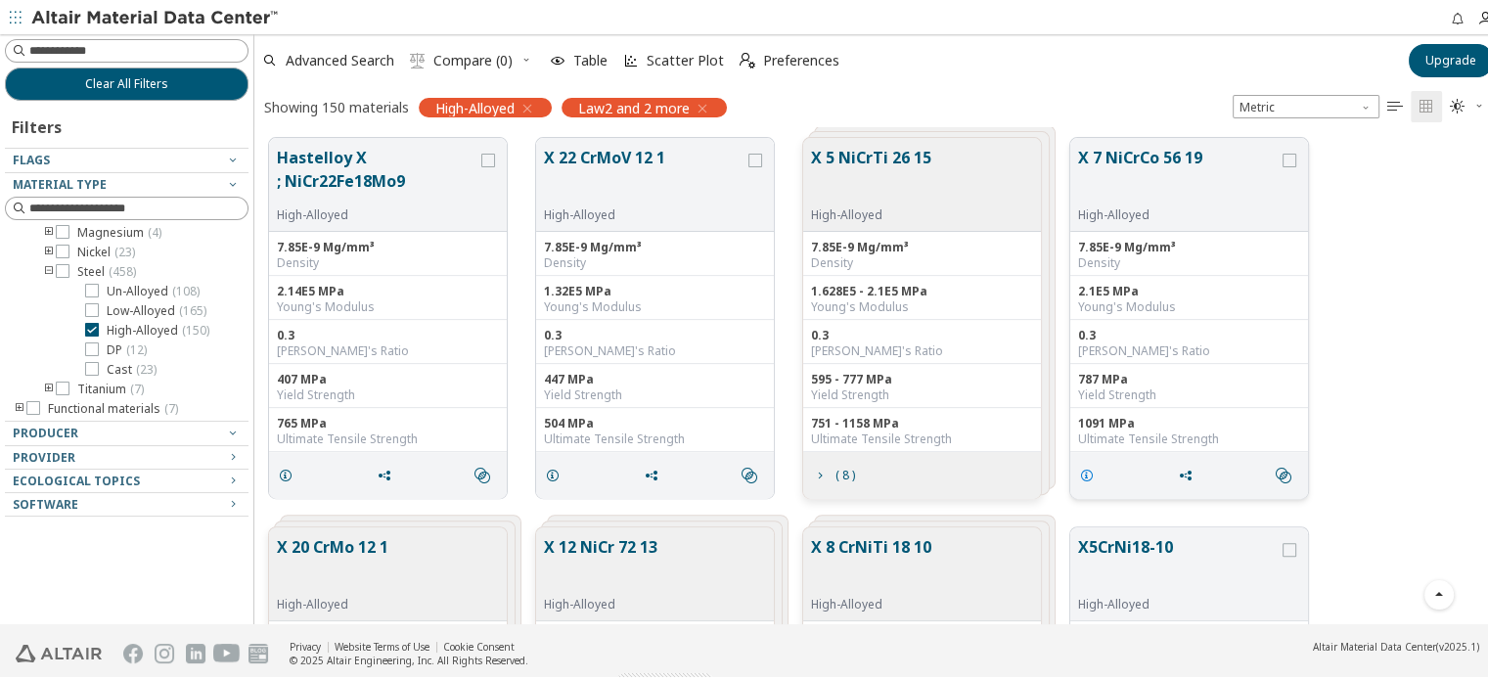
click at [1084, 472] on icon "grid" at bounding box center [1087, 473] width 16 height 16
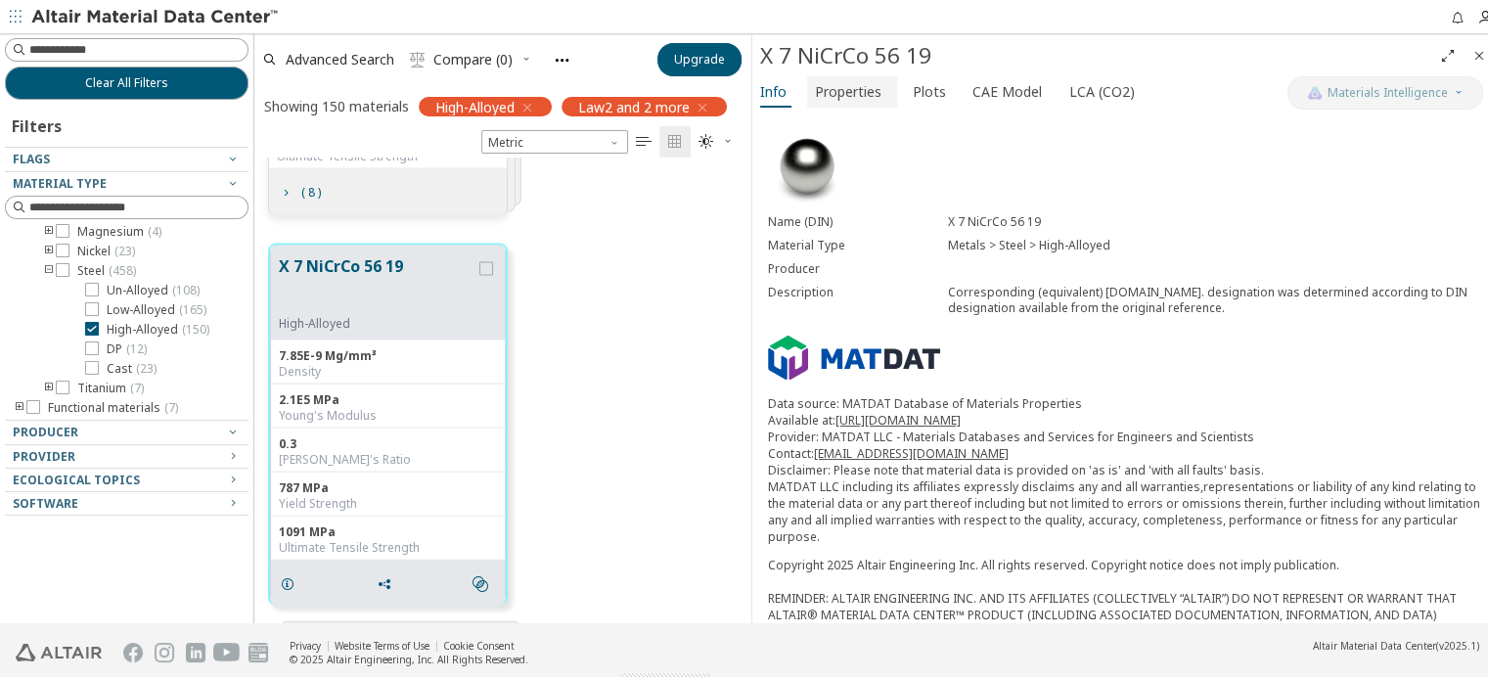
click at [844, 89] on span "Properties" at bounding box center [848, 88] width 67 height 31
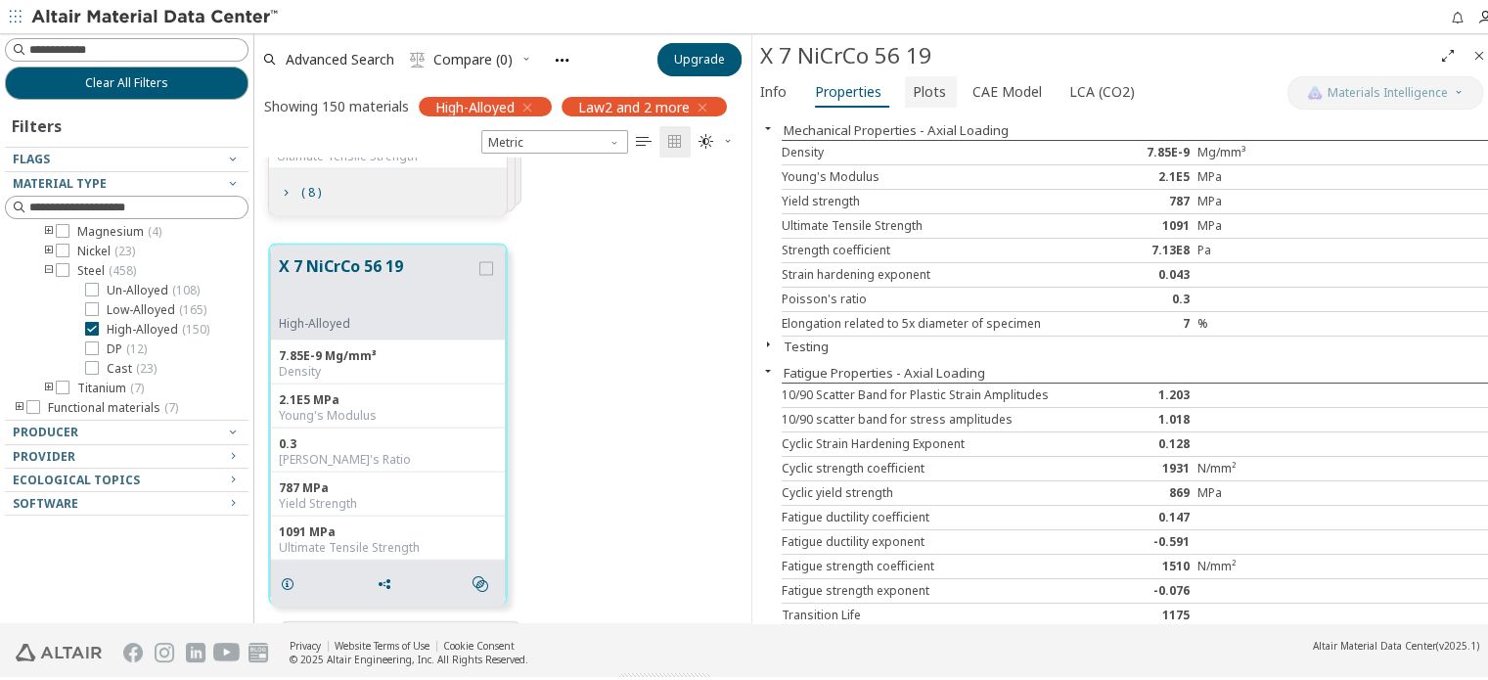
click at [931, 89] on span "Plots" at bounding box center [929, 88] width 33 height 31
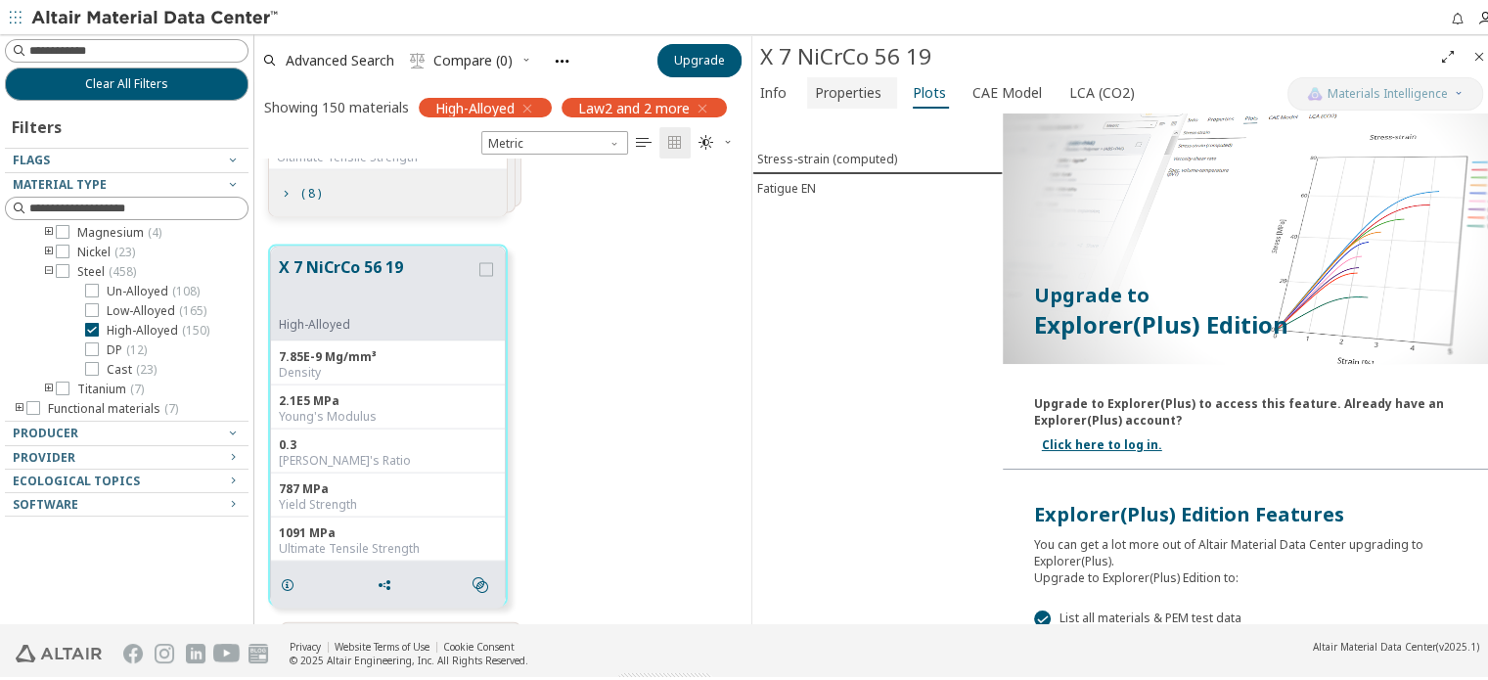
click at [839, 84] on span "Properties" at bounding box center [848, 89] width 67 height 31
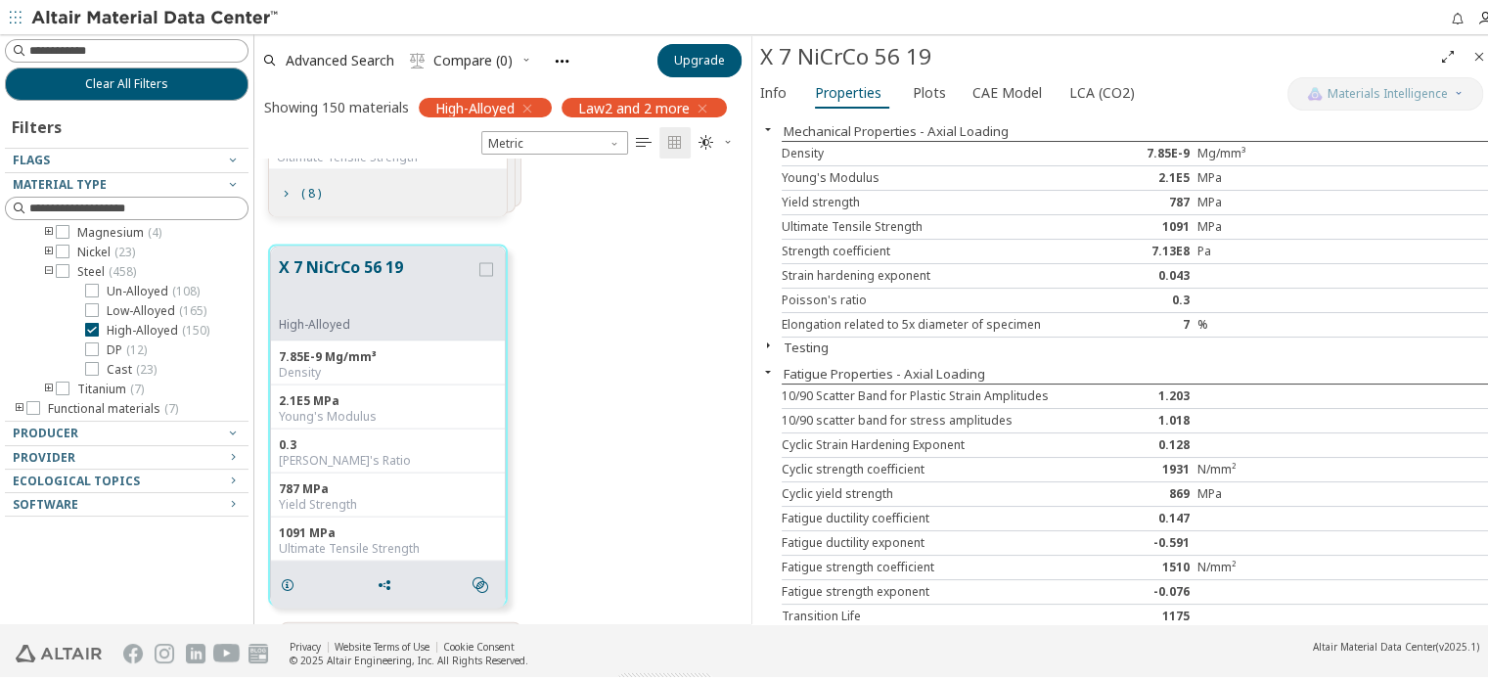
click at [769, 339] on icon "button" at bounding box center [768, 343] width 16 height 16
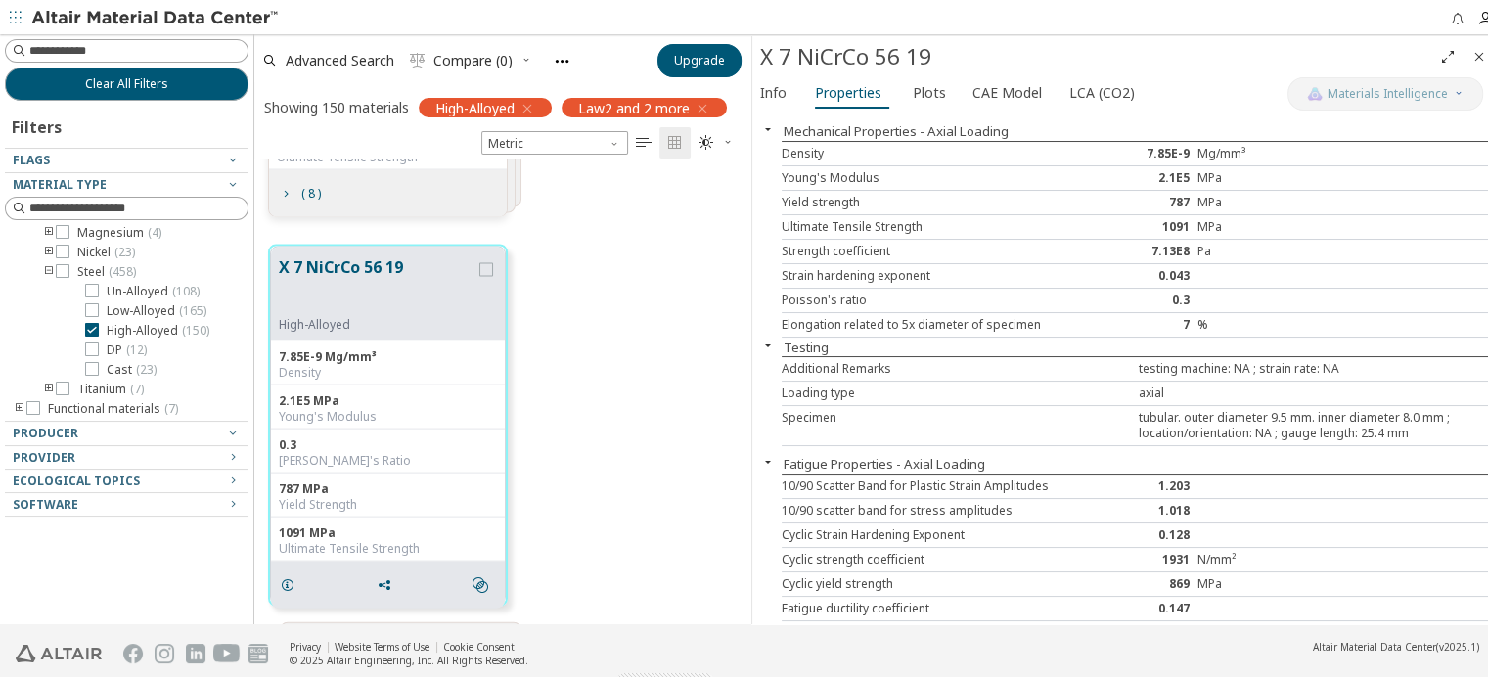
click at [769, 339] on icon "button" at bounding box center [768, 343] width 16 height 16
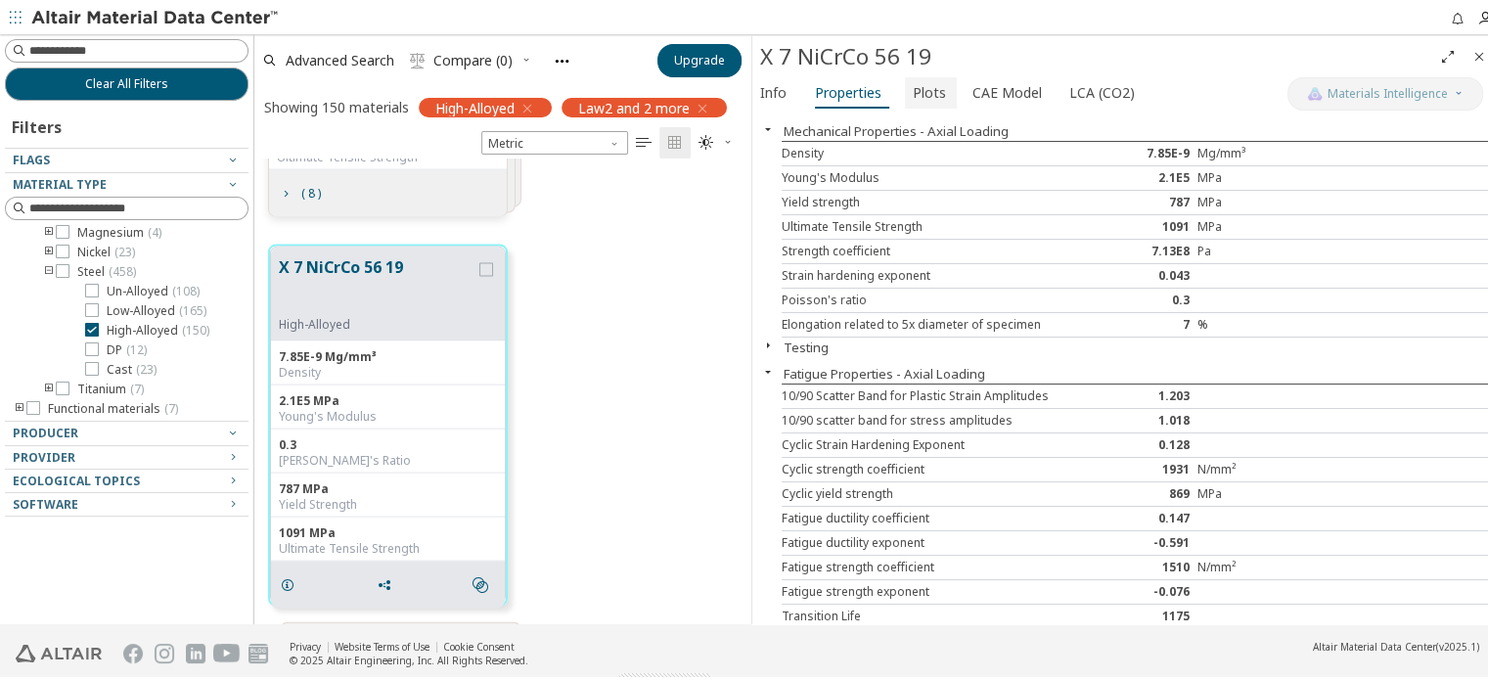
click at [913, 89] on span "Plots" at bounding box center [929, 89] width 33 height 31
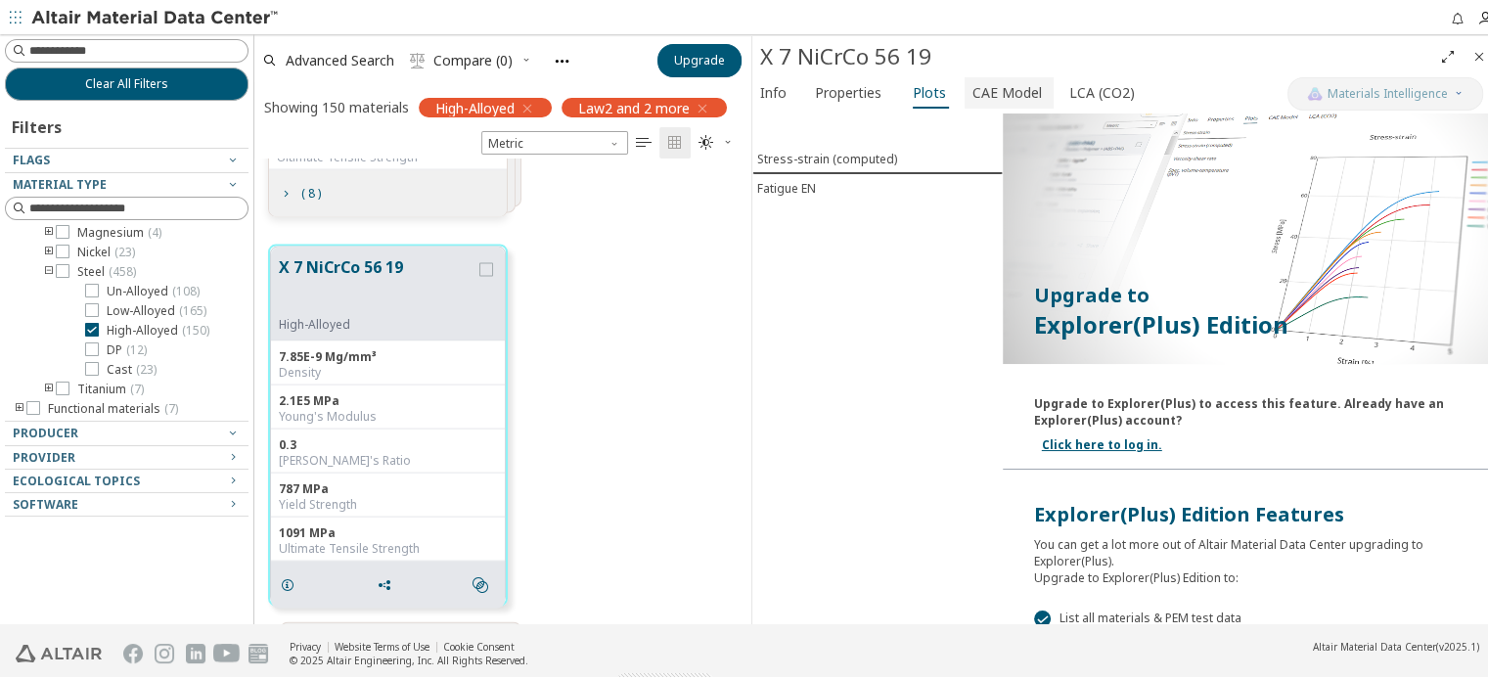
click at [1009, 92] on span "CAE Model" at bounding box center [1006, 89] width 69 height 31
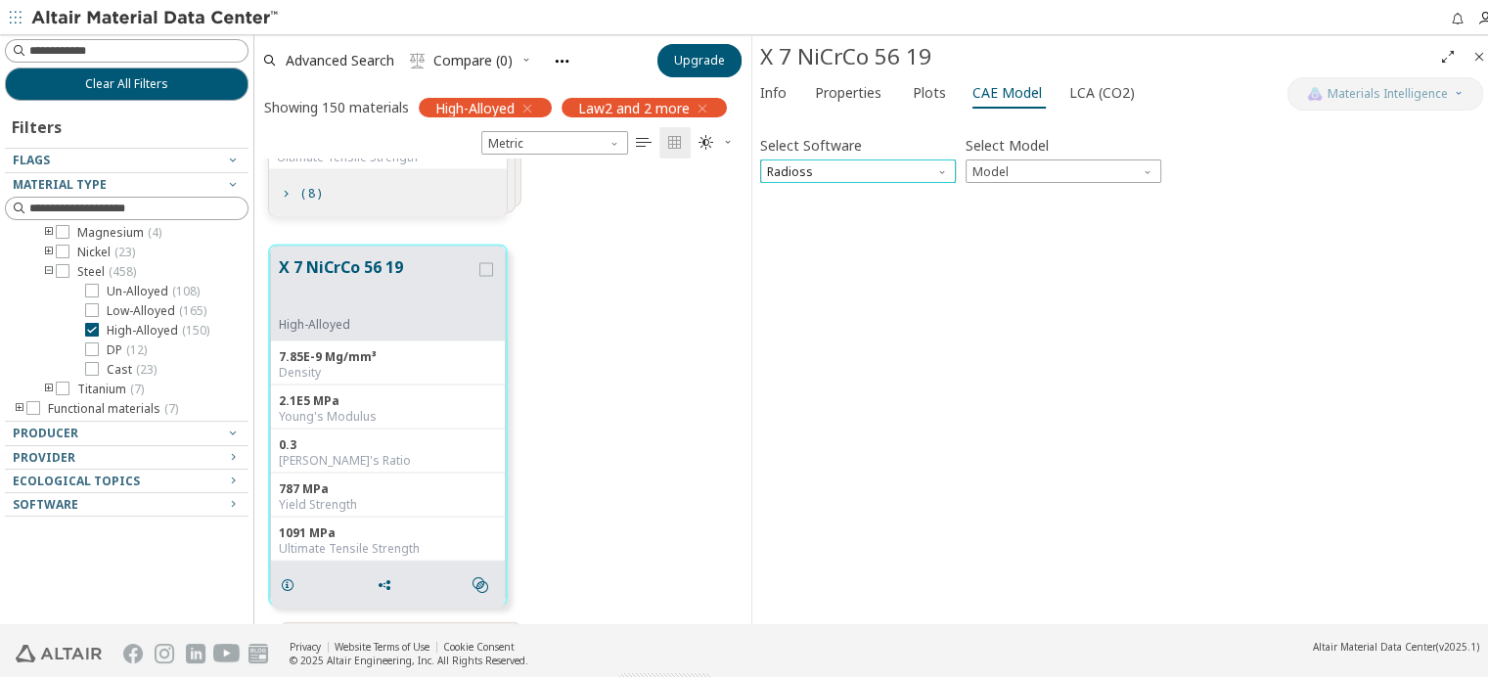
click at [900, 167] on span "Radioss" at bounding box center [858, 168] width 196 height 23
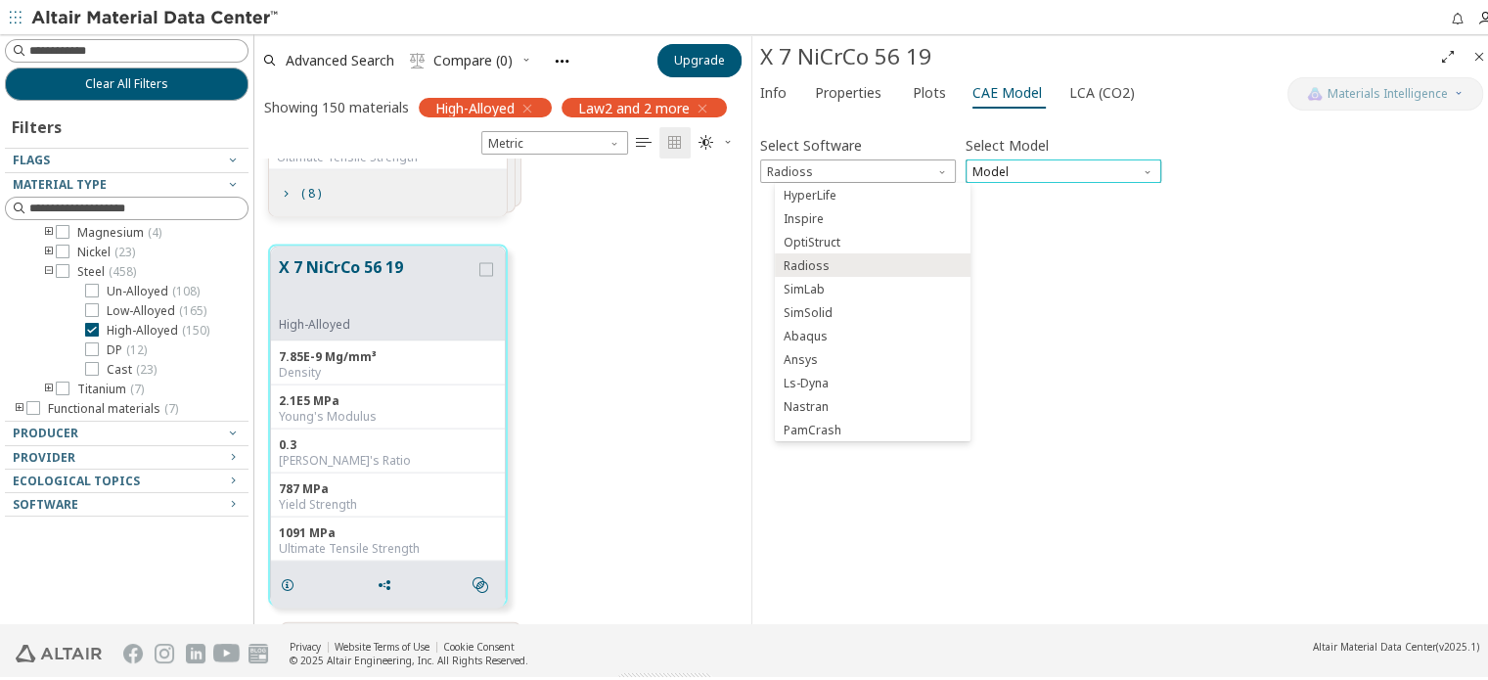
click at [1056, 167] on span "Model" at bounding box center [1063, 168] width 196 height 23
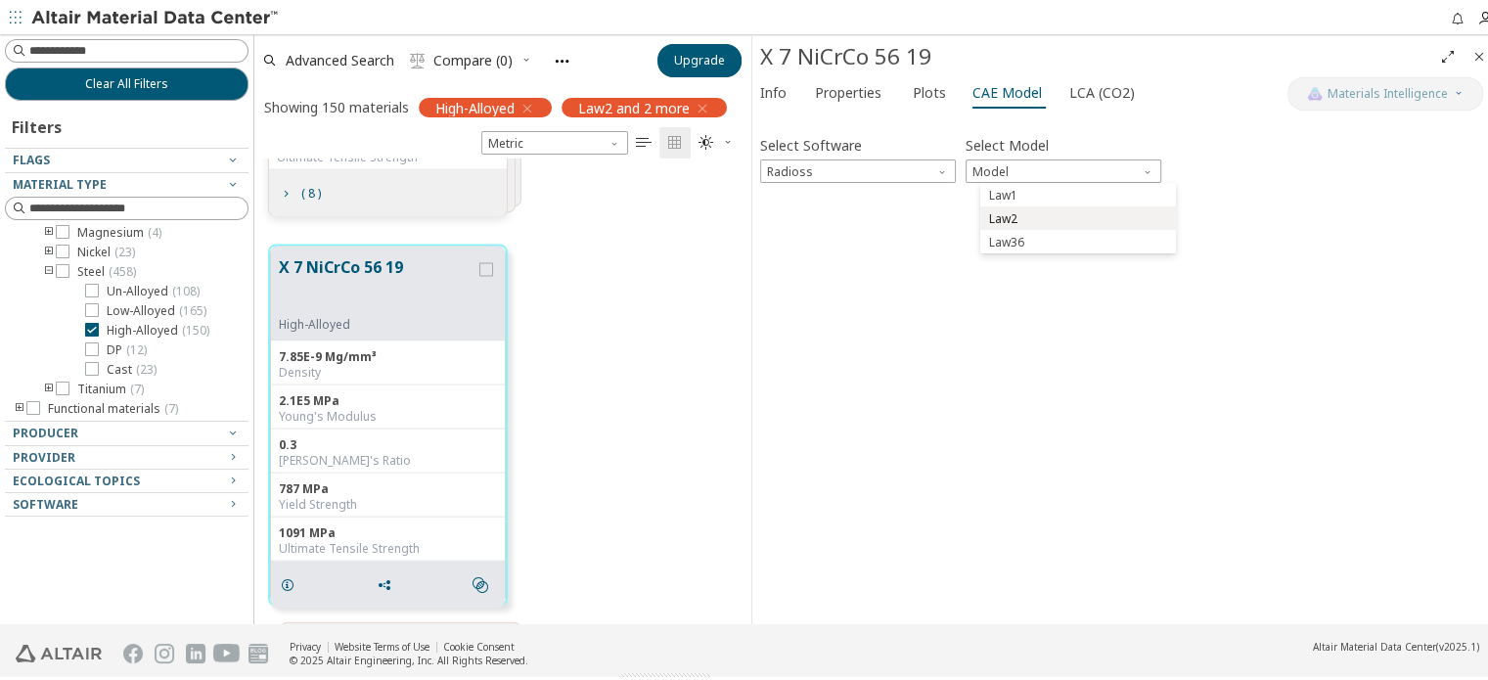
click at [1014, 217] on span "Law2" at bounding box center [1078, 216] width 180 height 14
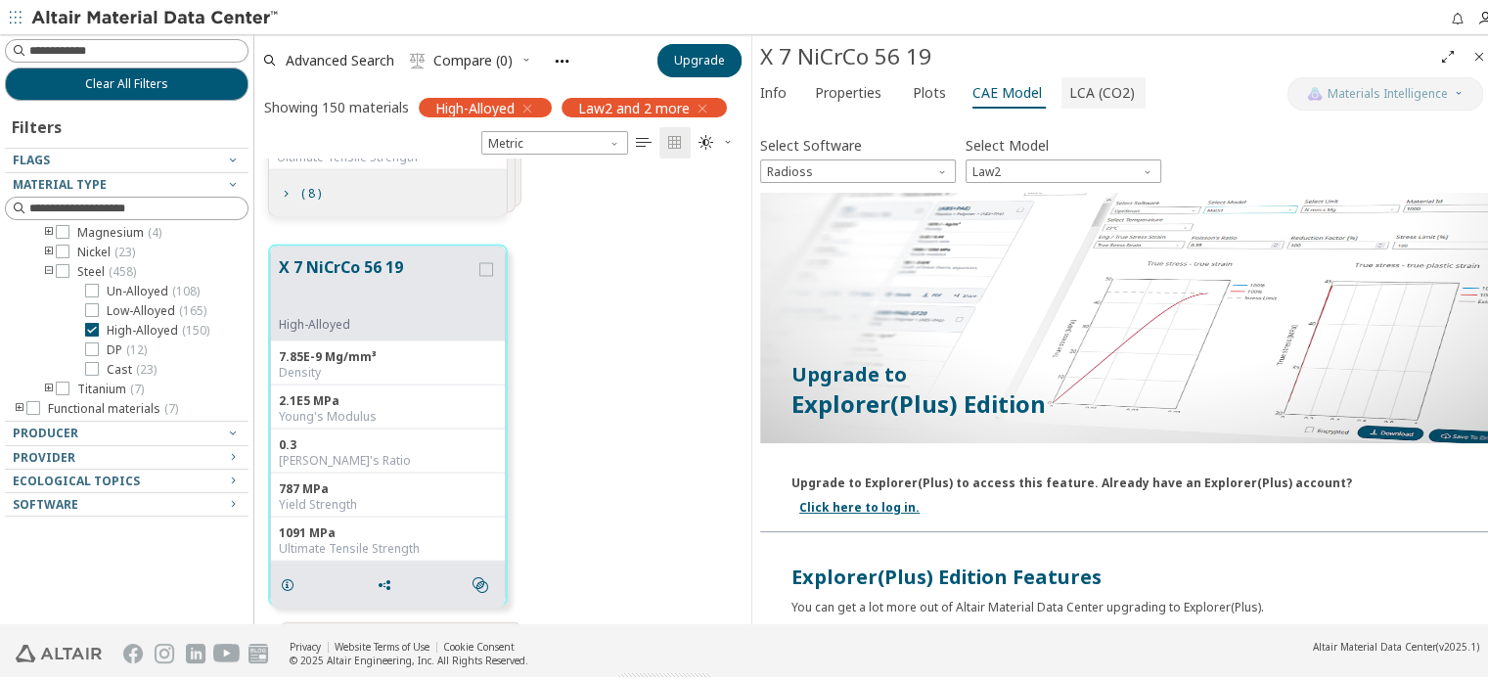
click at [1099, 81] on span "LCA (CO2)" at bounding box center [1102, 89] width 66 height 31
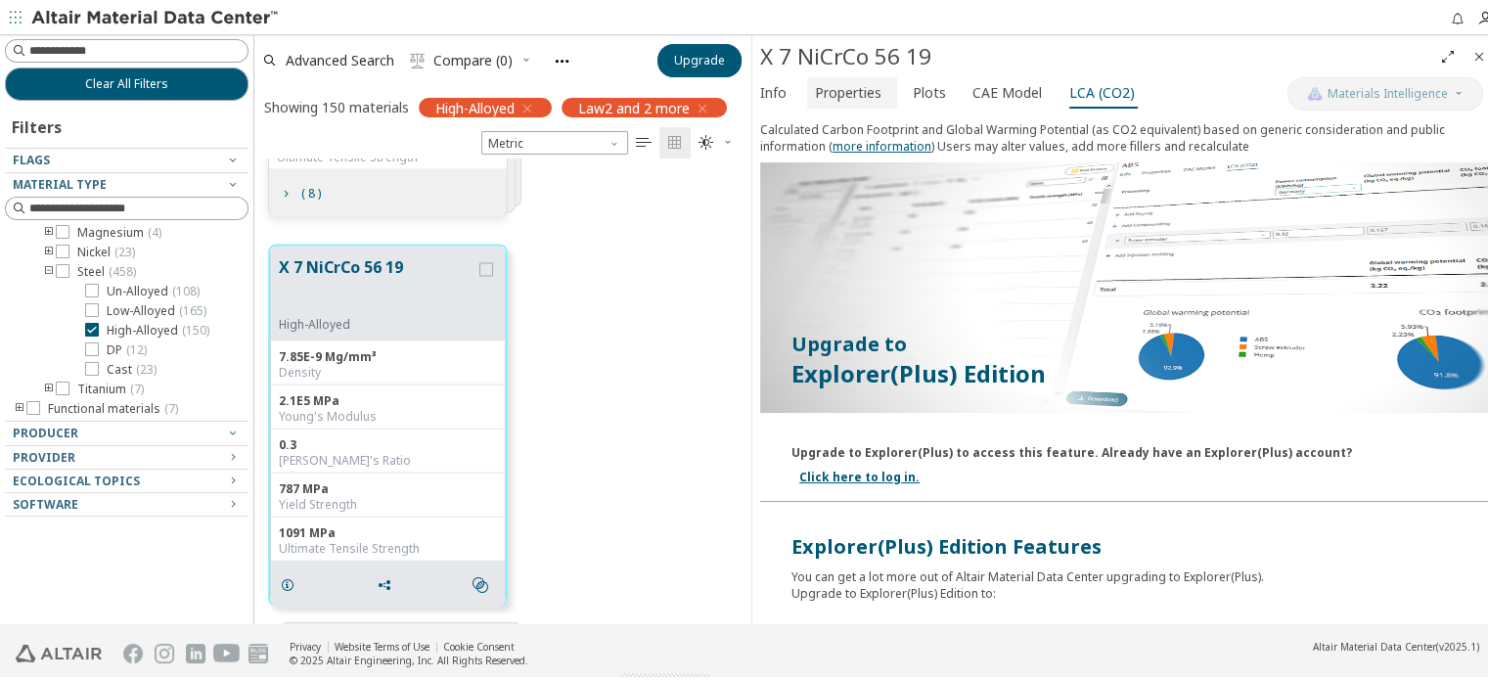
click at [842, 87] on span "Properties" at bounding box center [848, 89] width 67 height 31
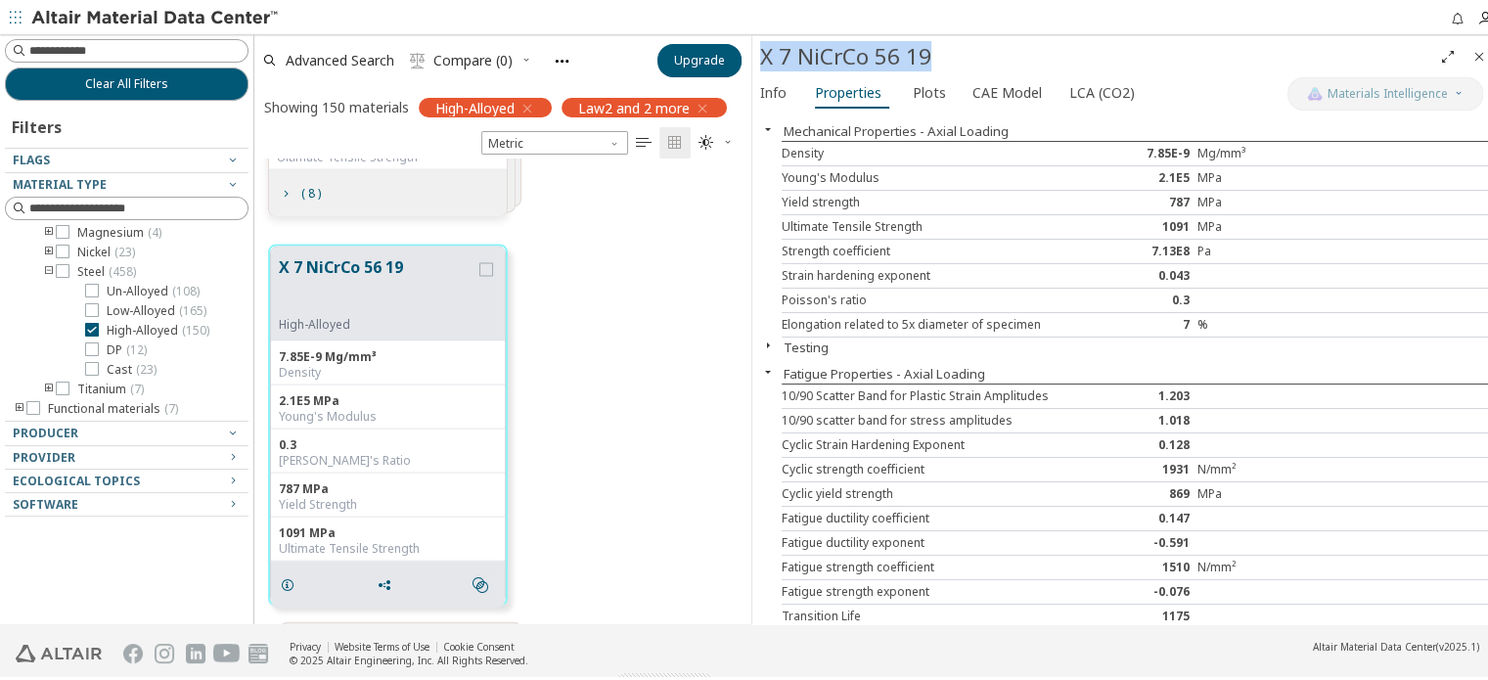
drag, startPoint x: 934, startPoint y: 58, endPoint x: 760, endPoint y: 62, distance: 174.2
click at [760, 62] on div "X 7 NiCrCo 56 19" at bounding box center [1096, 53] width 672 height 31
copy div "X 7 NiCrCo 56 19"
